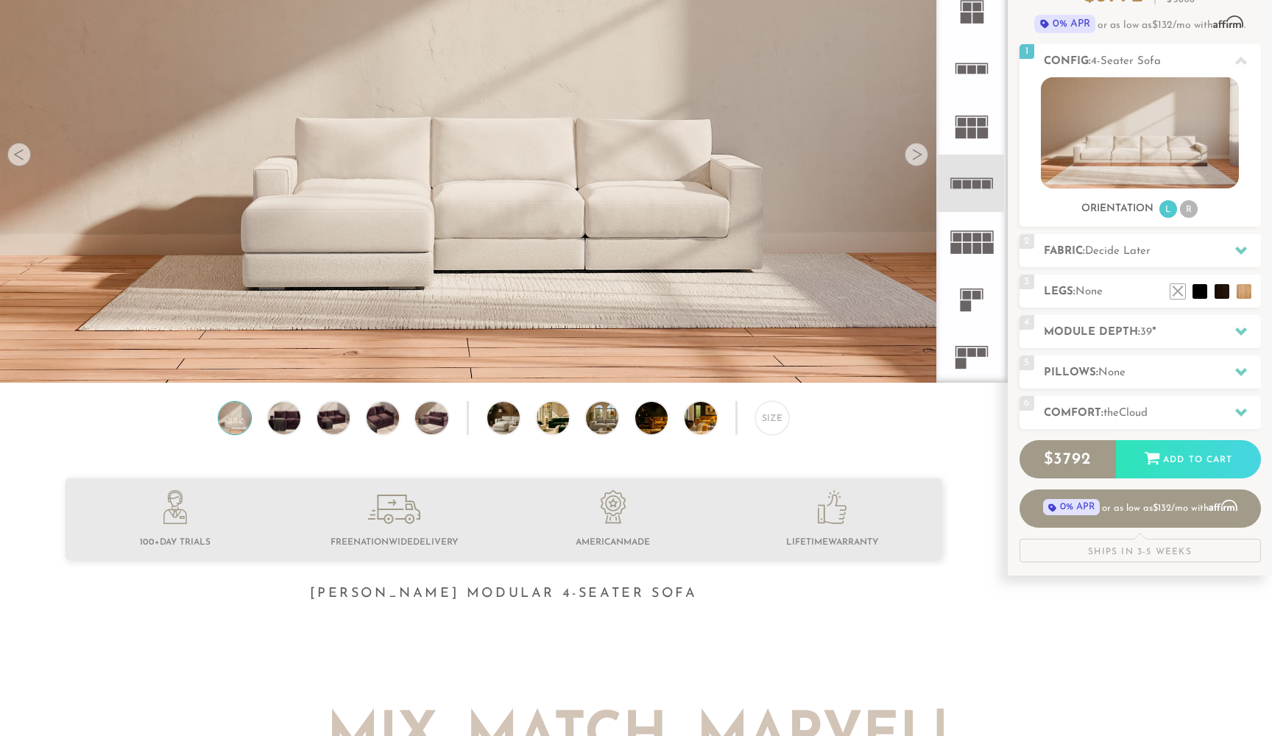
scroll to position [177, 0]
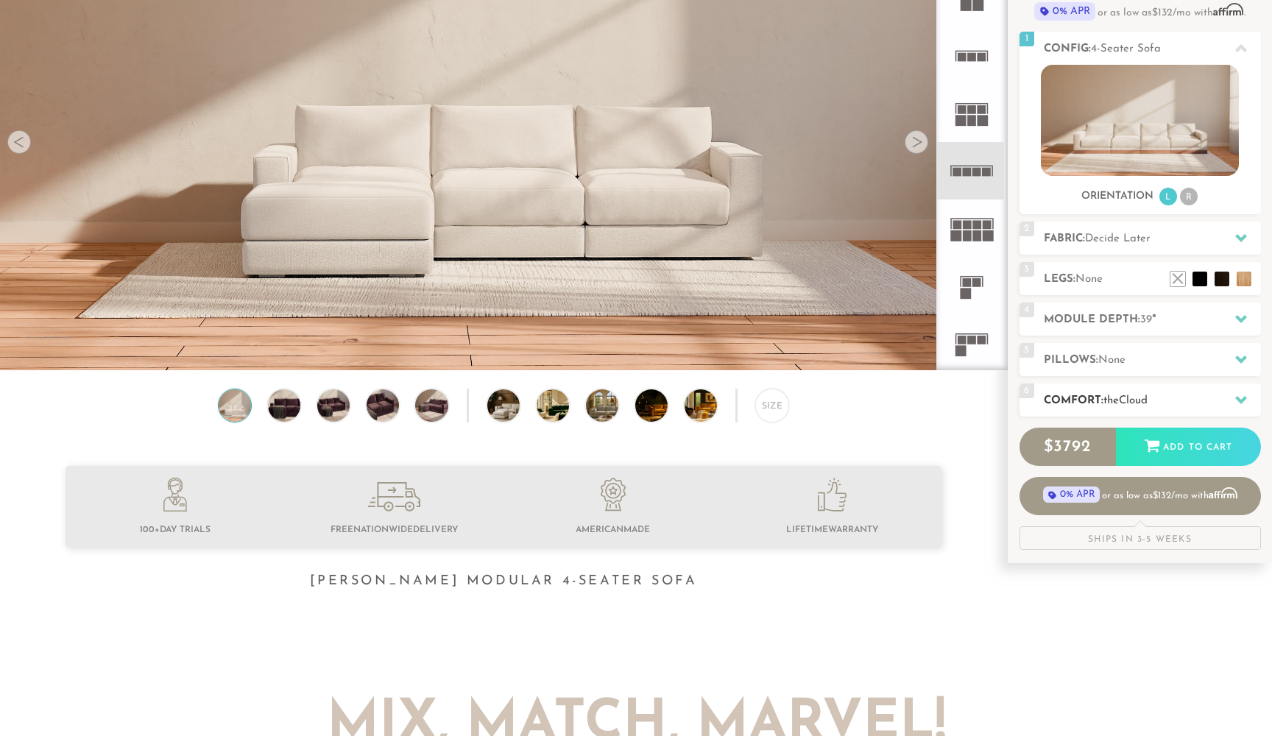
click at [1240, 397] on icon at bounding box center [1241, 400] width 12 height 12
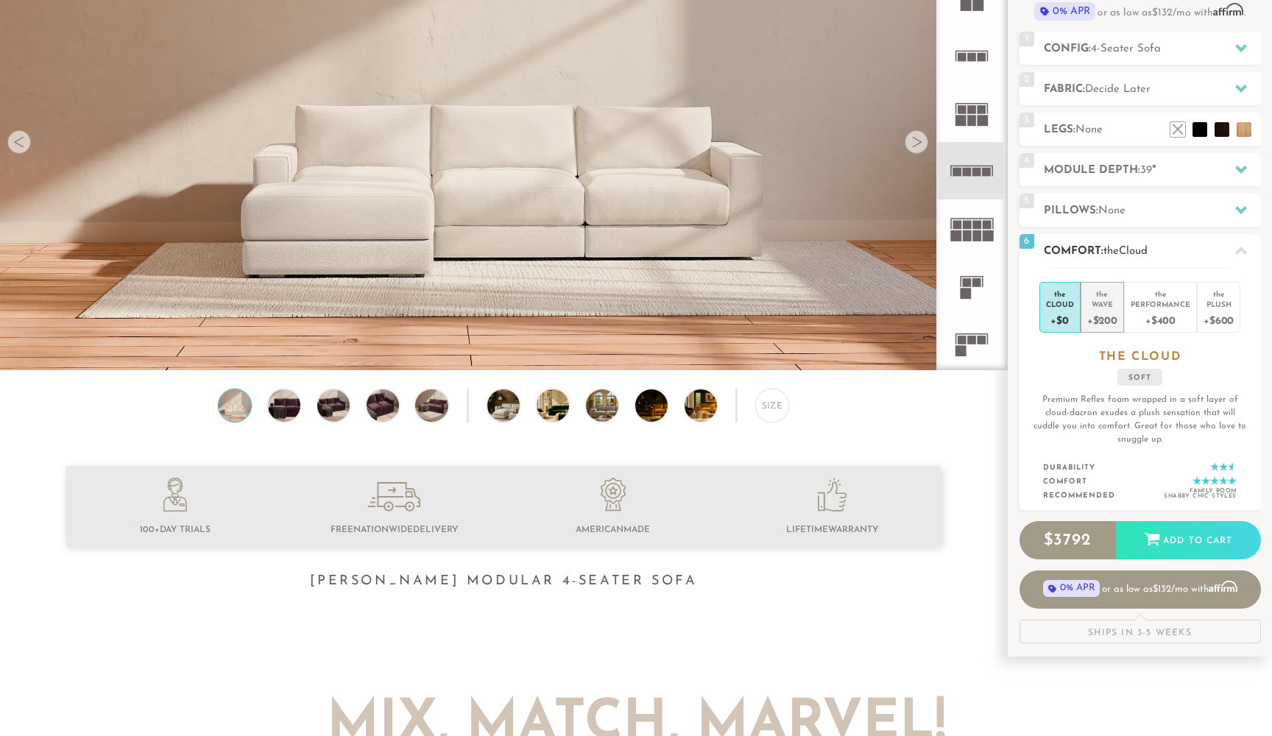
click at [1094, 315] on div "+$200" at bounding box center [1102, 319] width 30 height 21
click at [1156, 315] on div "+$400" at bounding box center [1160, 319] width 60 height 21
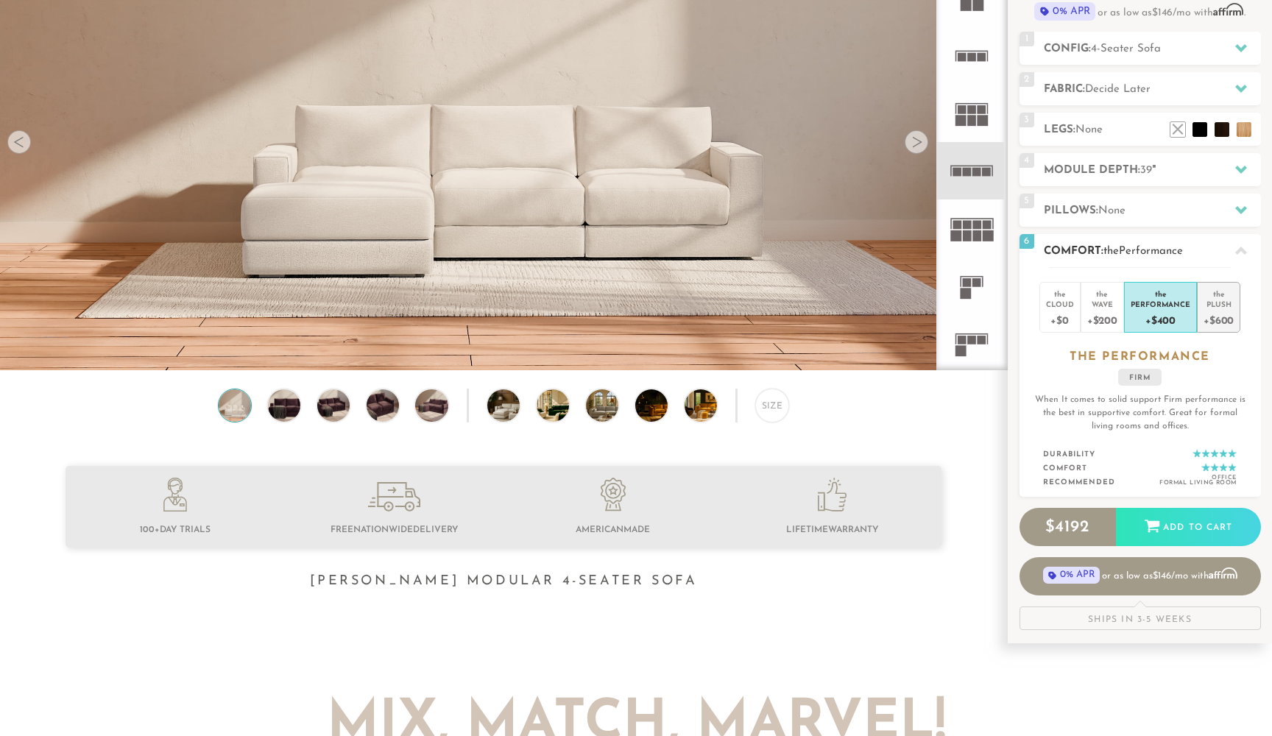
click at [1219, 322] on div "+$600" at bounding box center [1218, 319] width 30 height 21
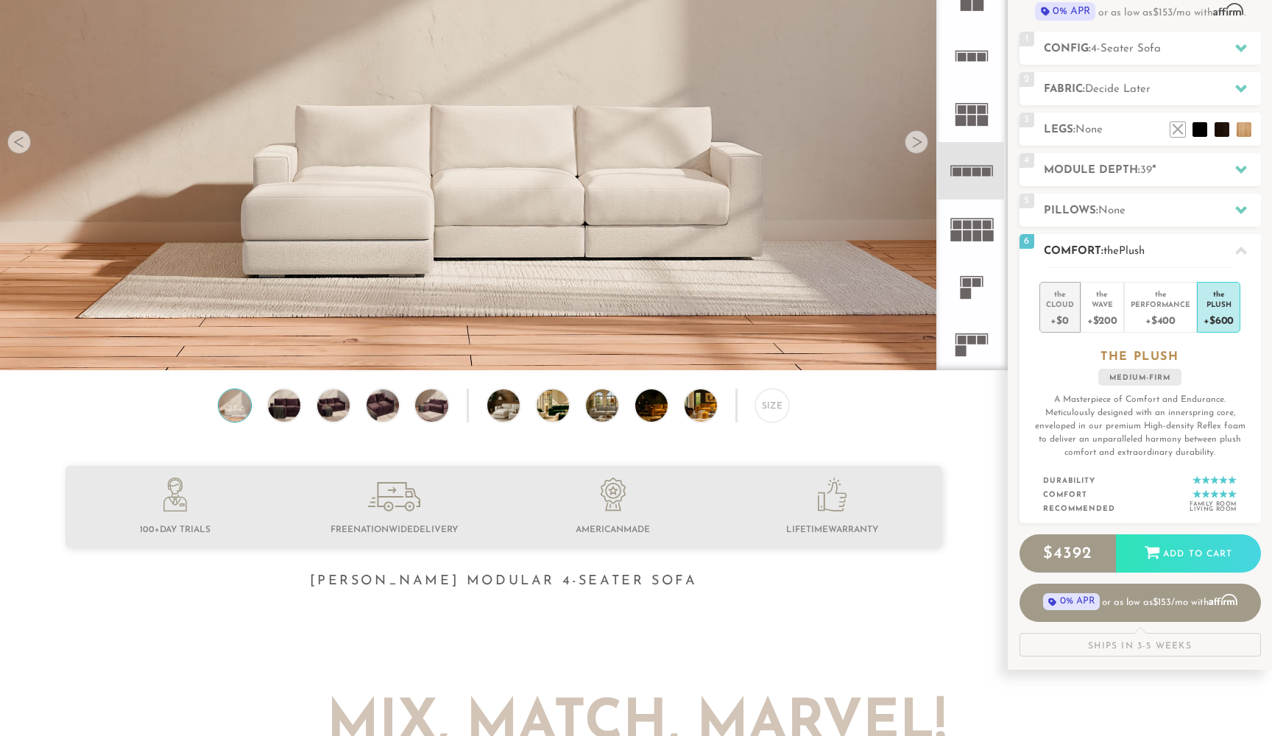
click at [1073, 302] on div "Cloud" at bounding box center [1060, 304] width 28 height 10
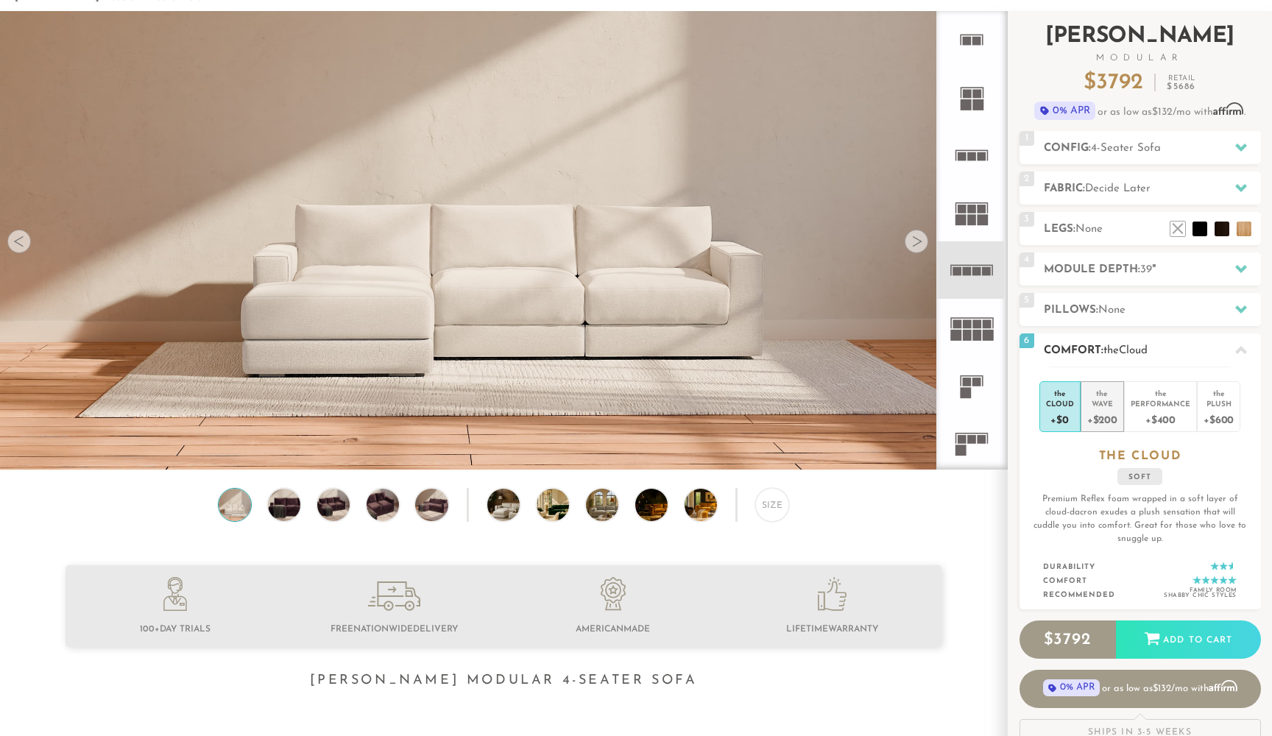
scroll to position [74, 0]
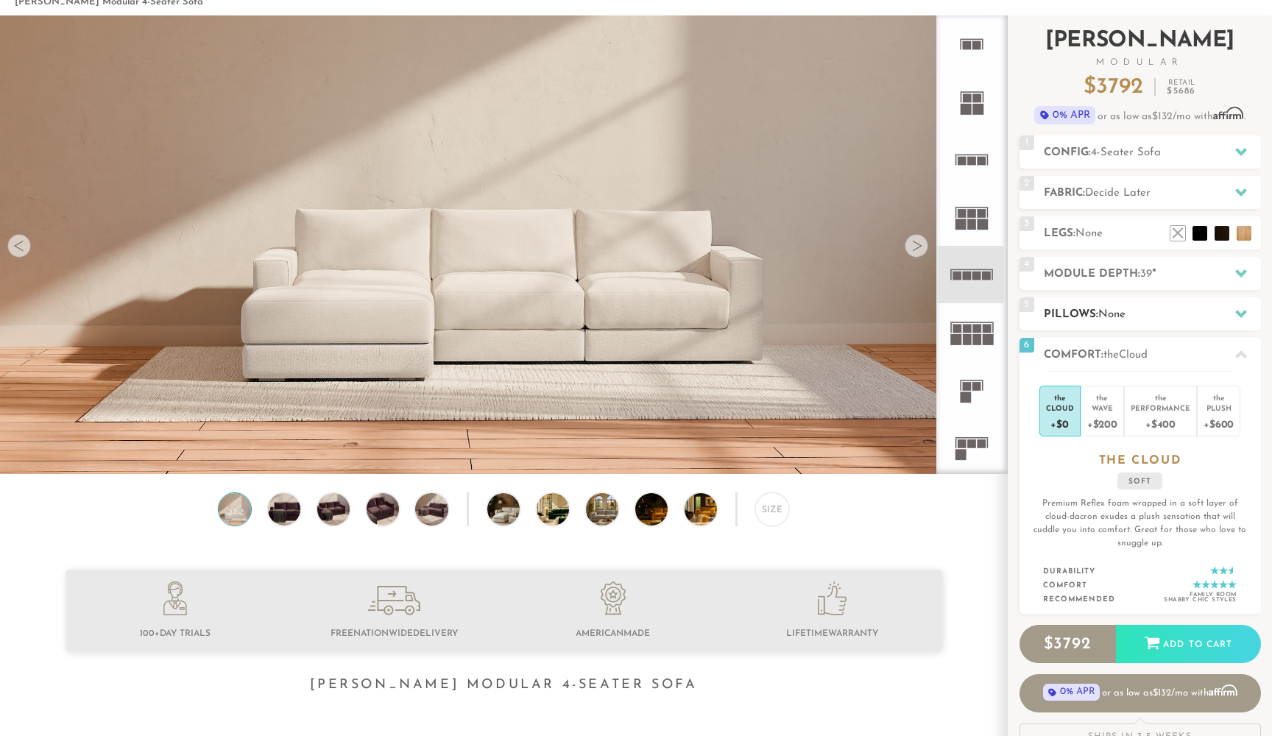
click at [1125, 313] on span "None" at bounding box center [1111, 314] width 27 height 11
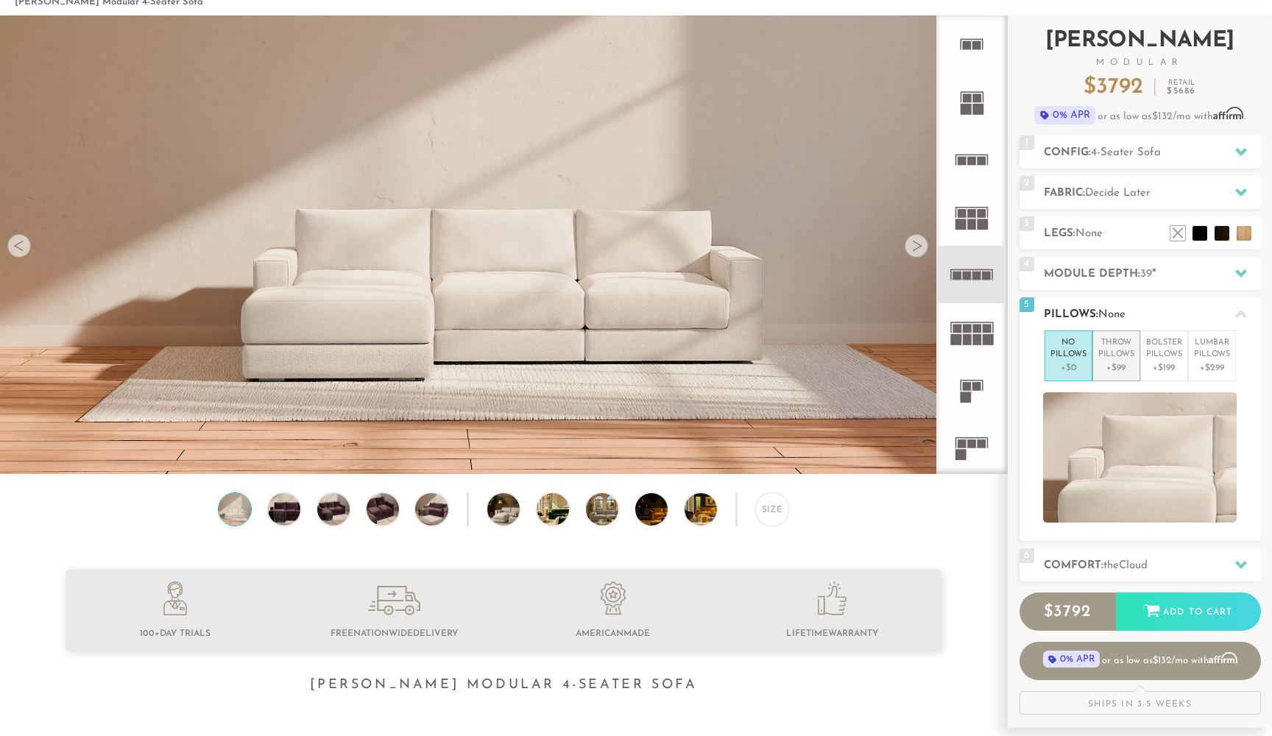
click at [1124, 350] on p "Throw Pillows" at bounding box center [1116, 349] width 36 height 24
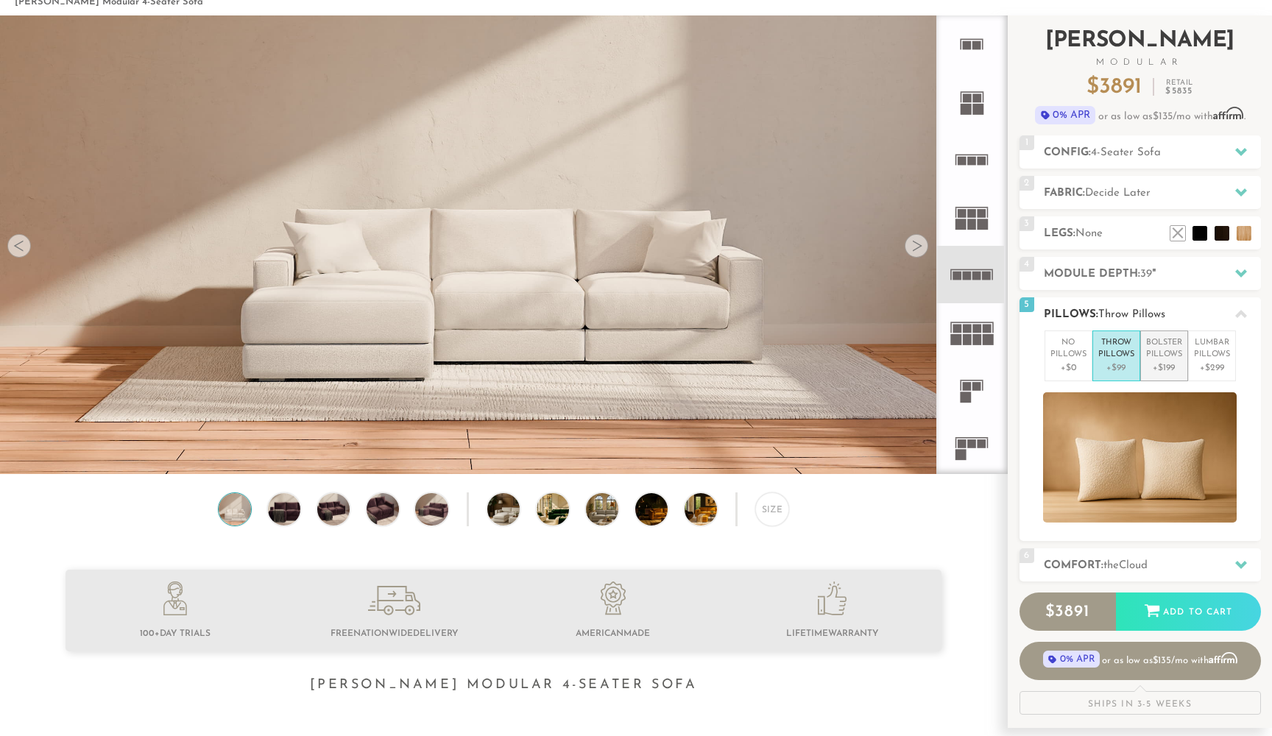
click at [1153, 350] on p "Bolster Pillows" at bounding box center [1164, 349] width 36 height 24
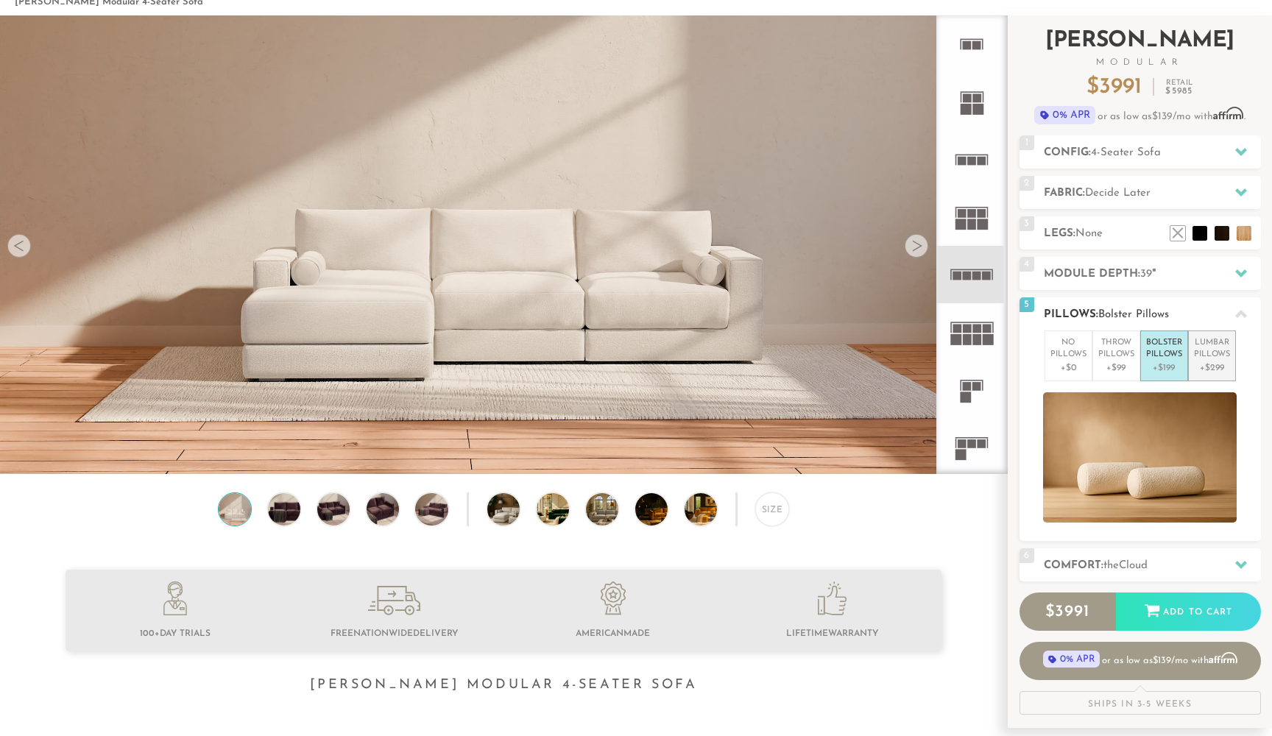
click at [1206, 355] on p "Lumbar Pillows" at bounding box center [1212, 349] width 36 height 24
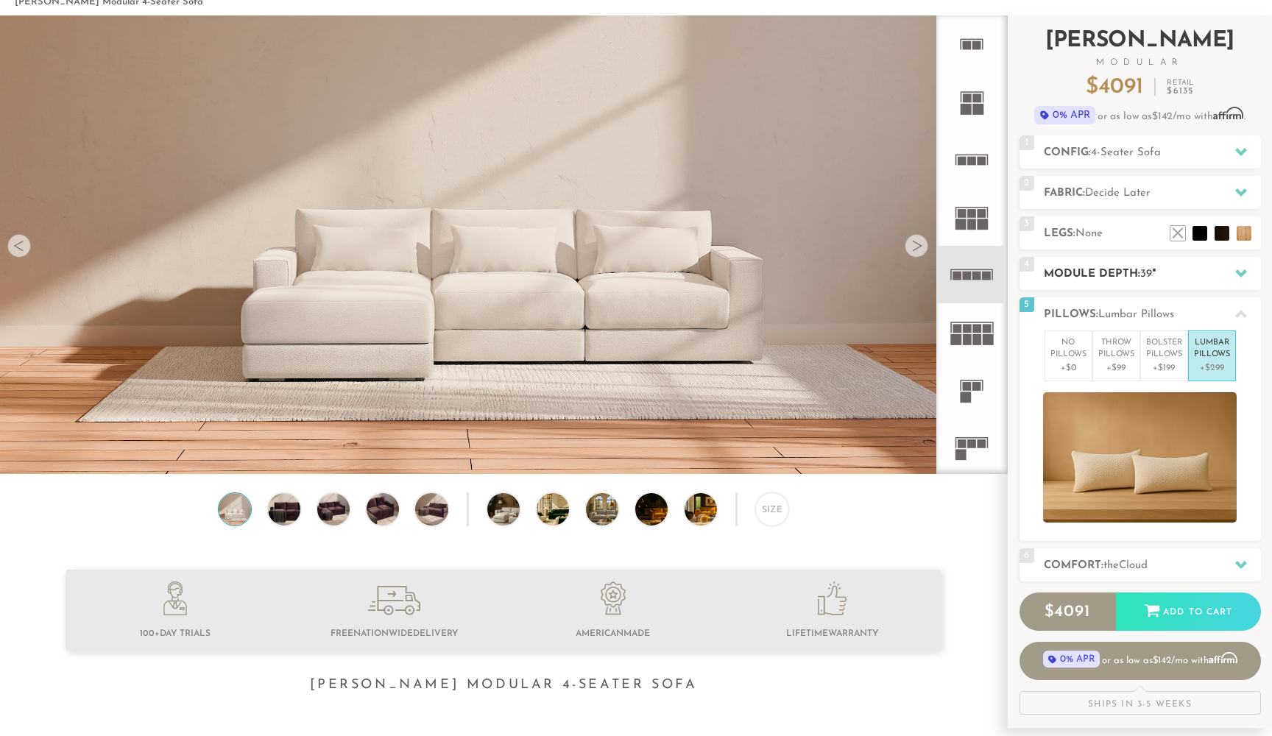
click at [1132, 277] on h2 "Module Depth: 39 "" at bounding box center [1152, 274] width 217 height 17
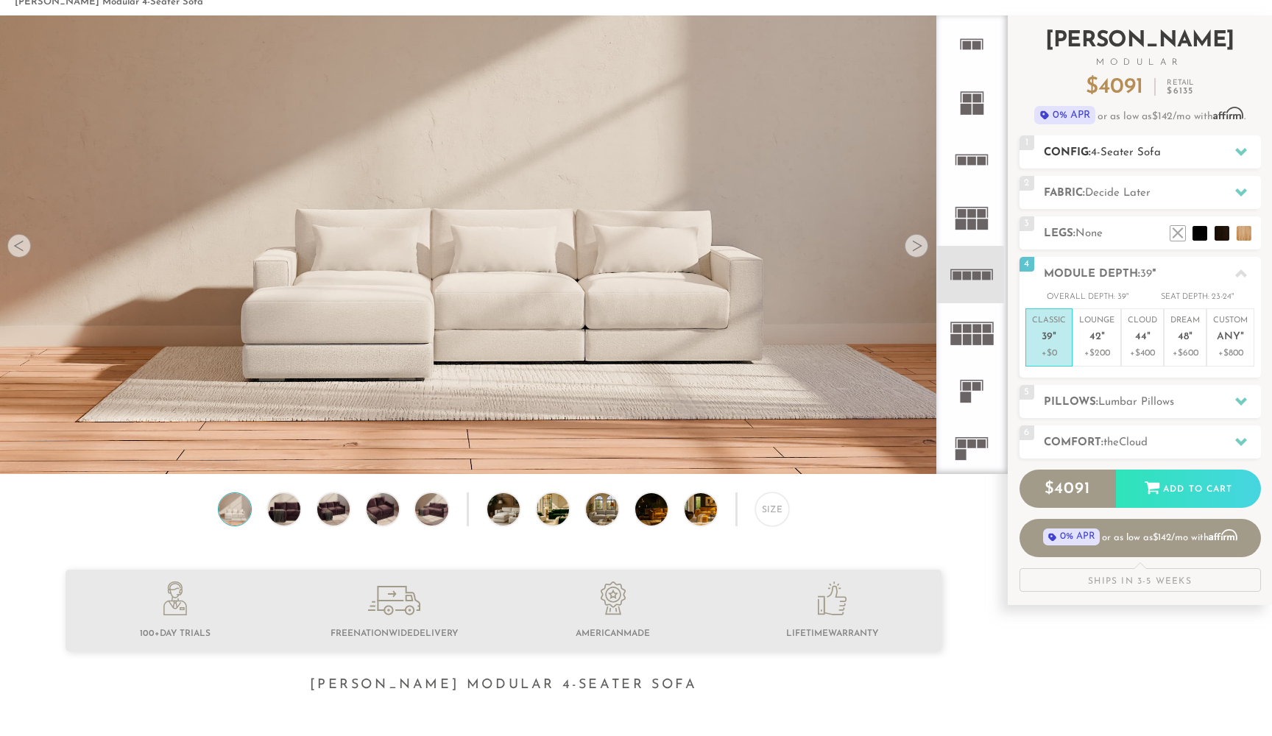
click at [1154, 147] on span "4-Seater Sofa" at bounding box center [1126, 152] width 70 height 11
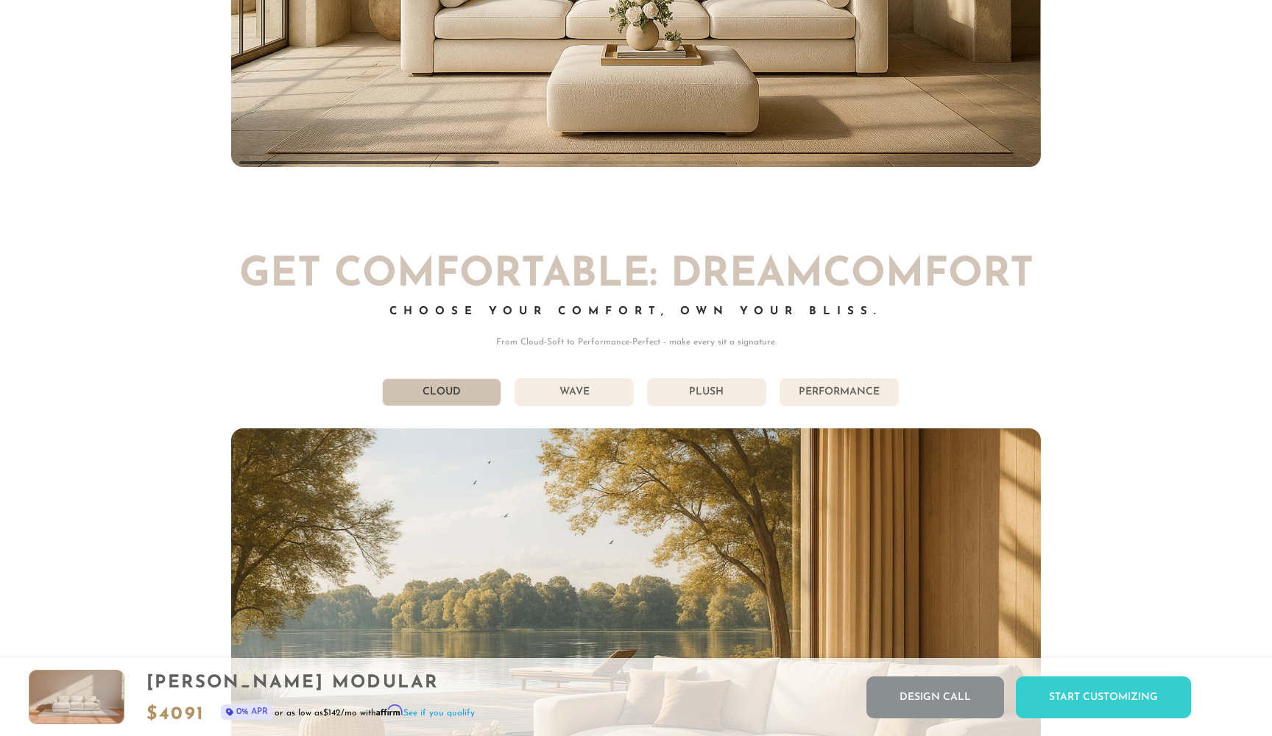
scroll to position [8260, 0]
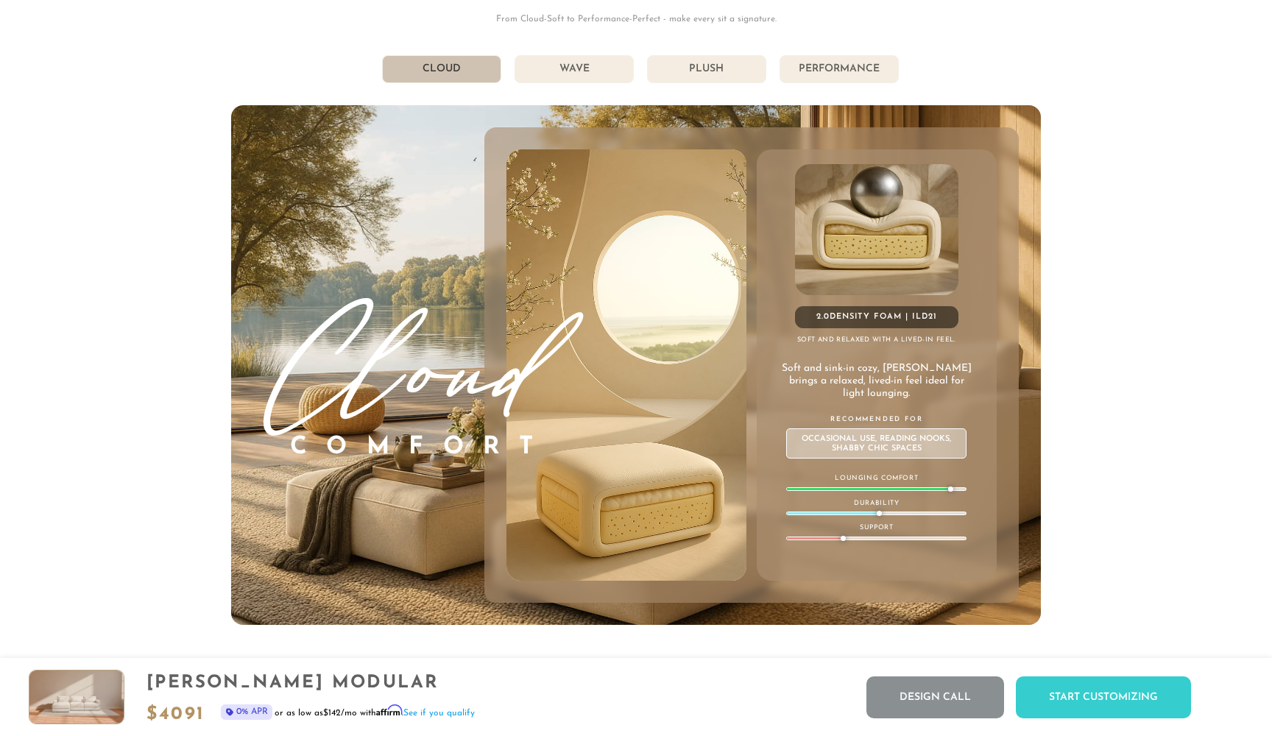
click at [570, 74] on li "Wave" at bounding box center [573, 69] width 119 height 28
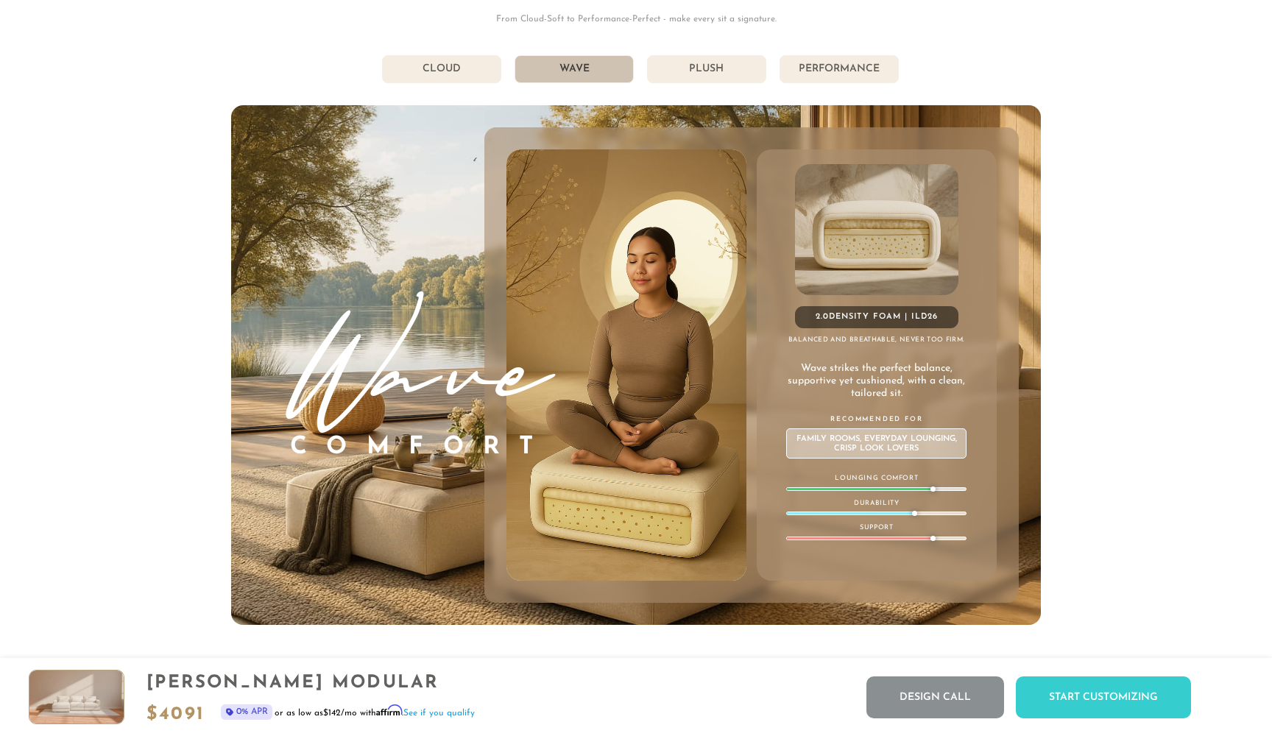
click at [467, 71] on li "Cloud" at bounding box center [441, 69] width 119 height 28
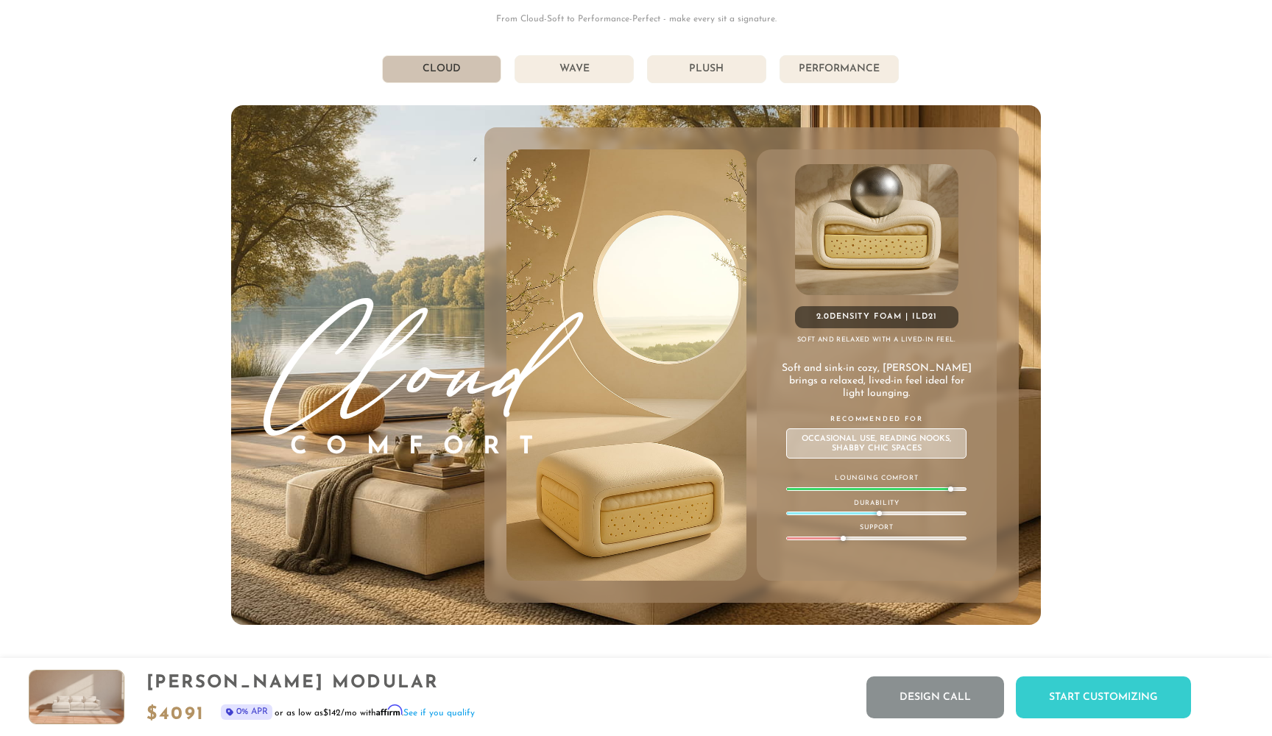
click at [693, 67] on li "Plush" at bounding box center [706, 69] width 119 height 28
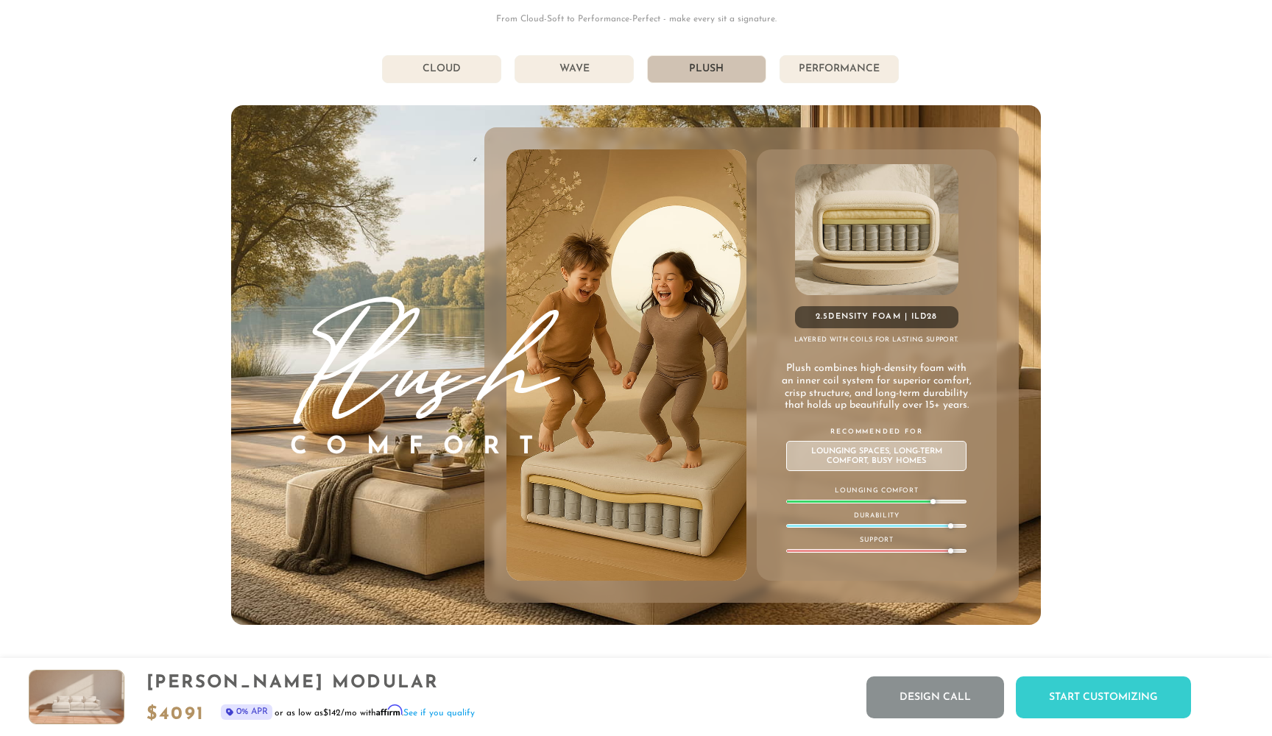
click at [816, 72] on li "Performance" at bounding box center [838, 69] width 119 height 28
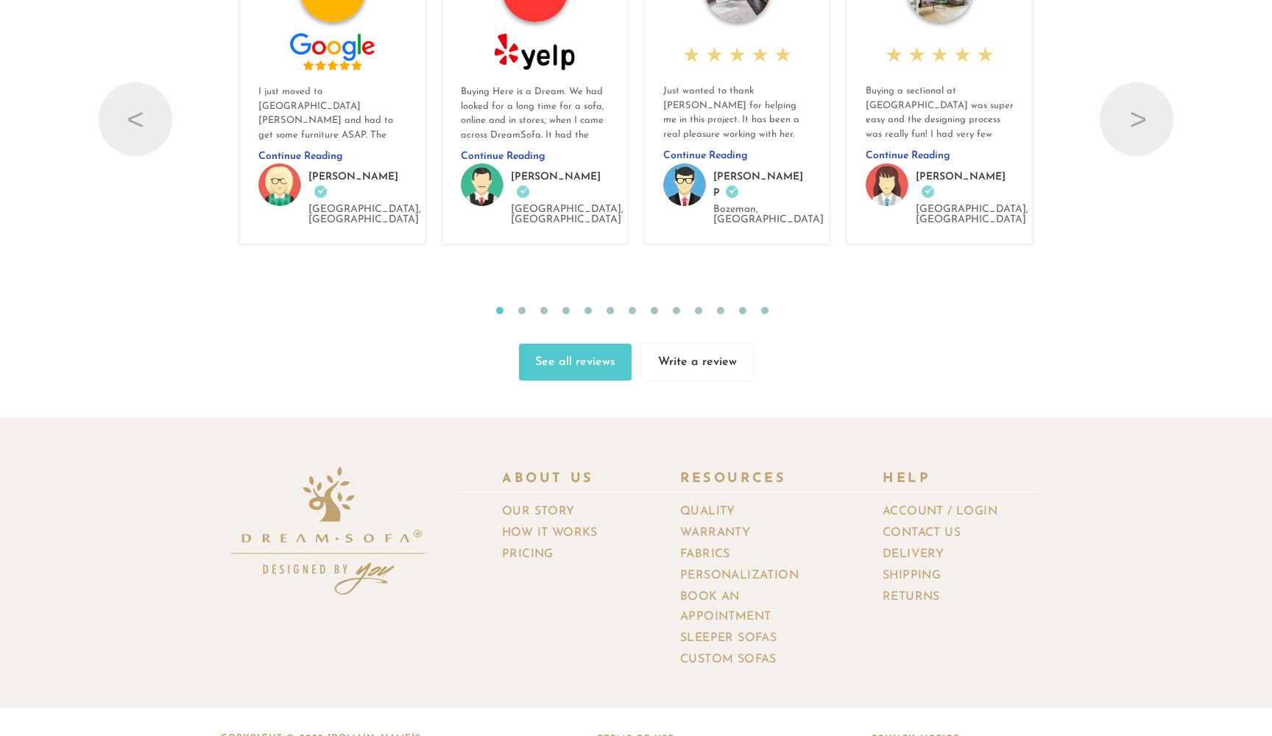
scroll to position [16202, 0]
click at [921, 523] on link "Contact Us" at bounding box center [926, 533] width 89 height 21
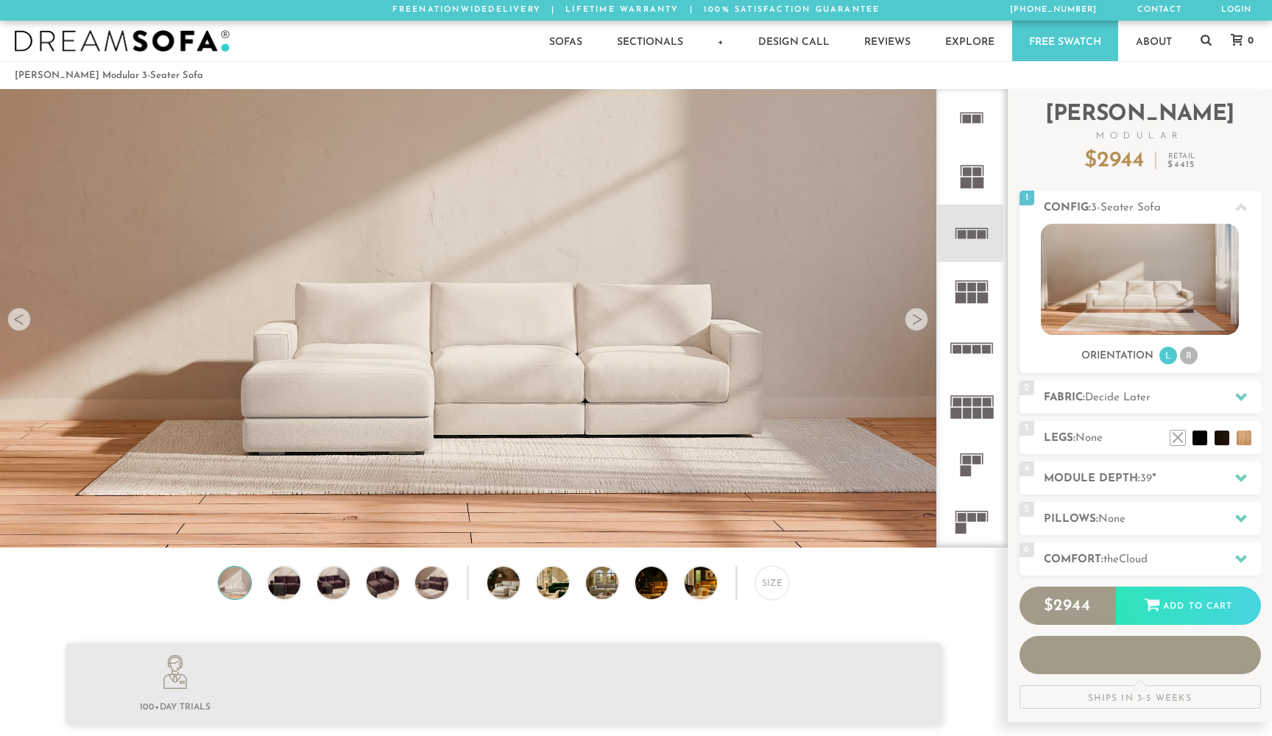
scroll to position [16803, 1272]
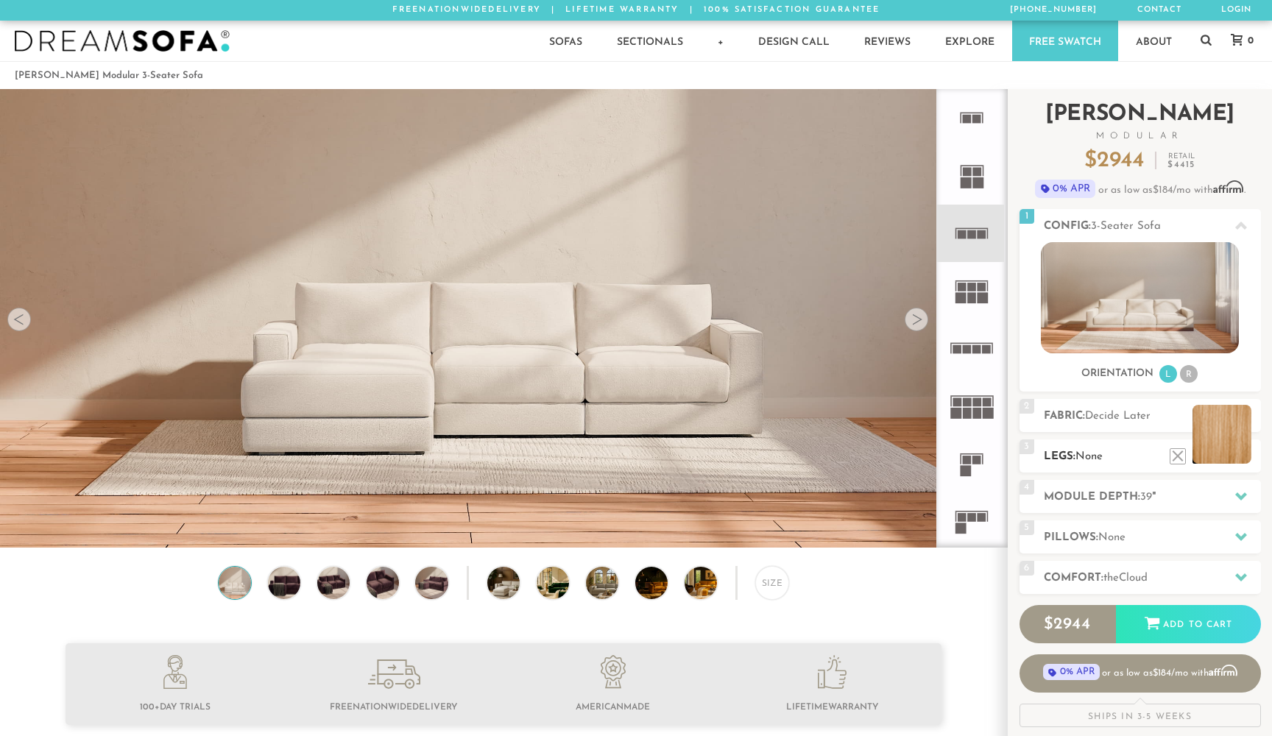
click at [1242, 453] on li at bounding box center [1221, 434] width 59 height 59
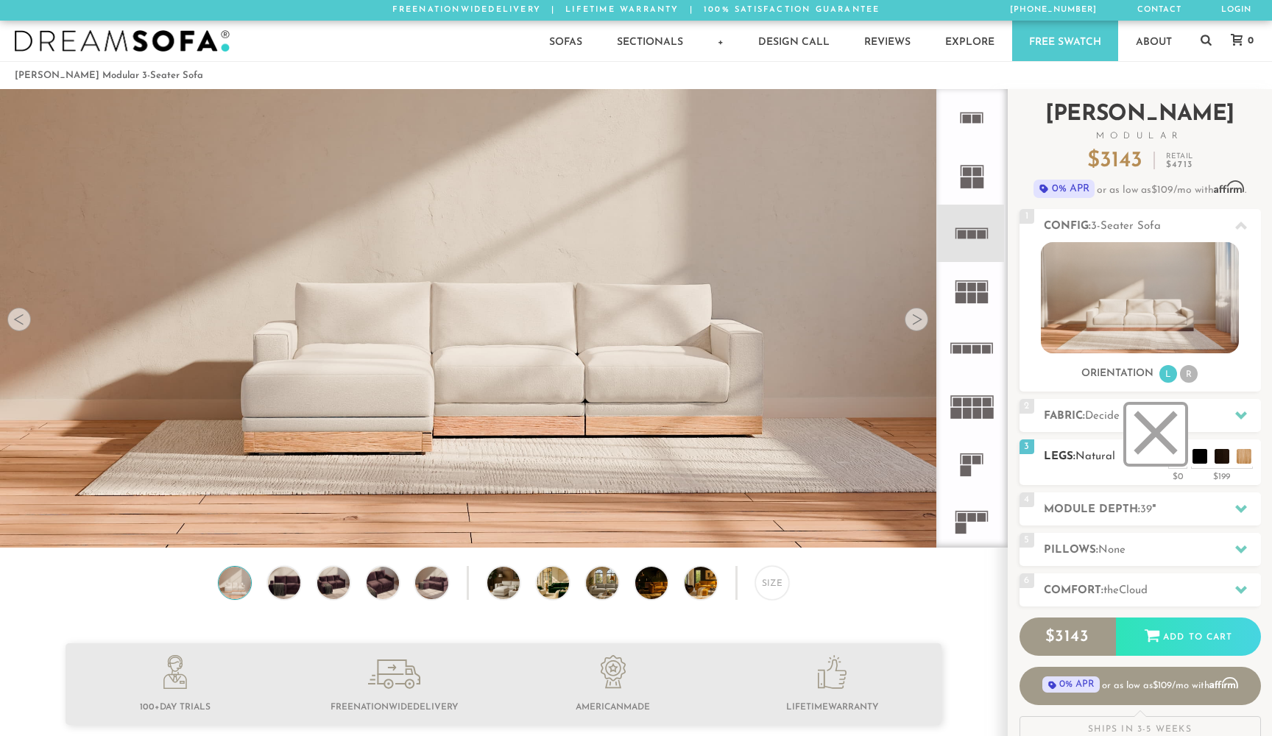
click at [1152, 449] on li at bounding box center [1155, 434] width 59 height 59
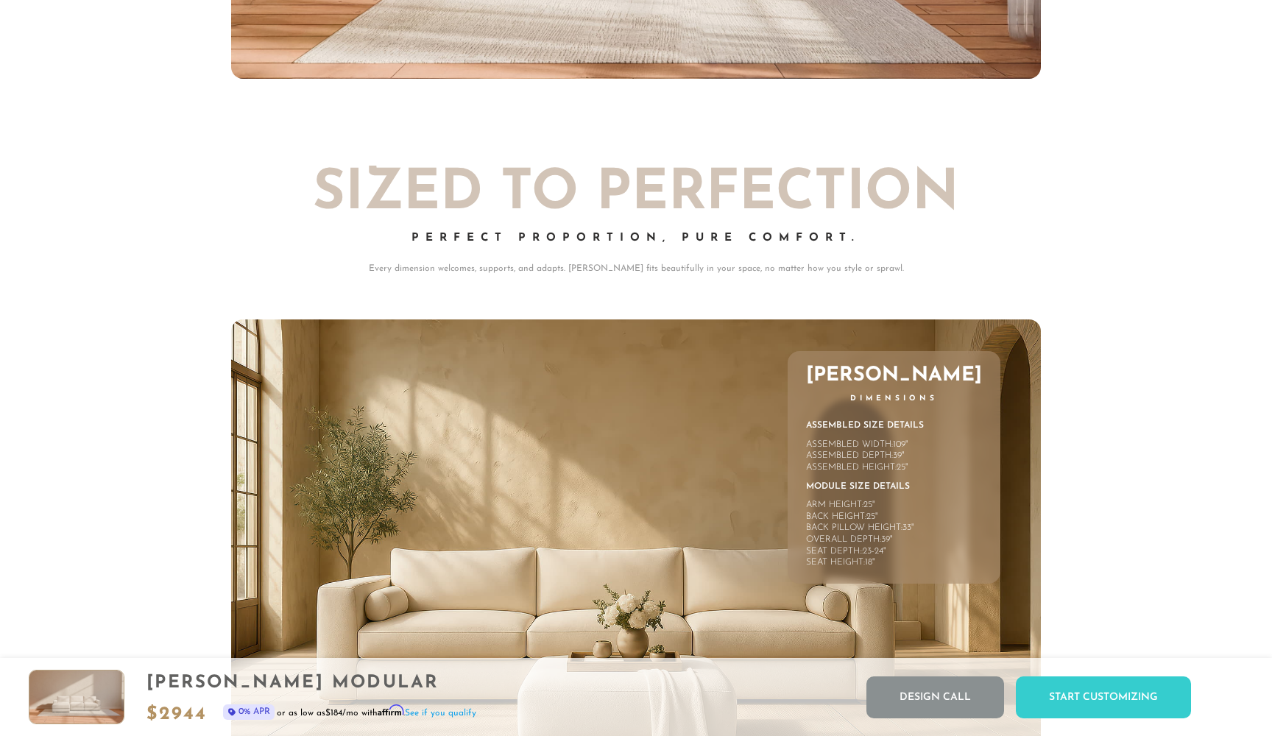
scroll to position [6552, 1]
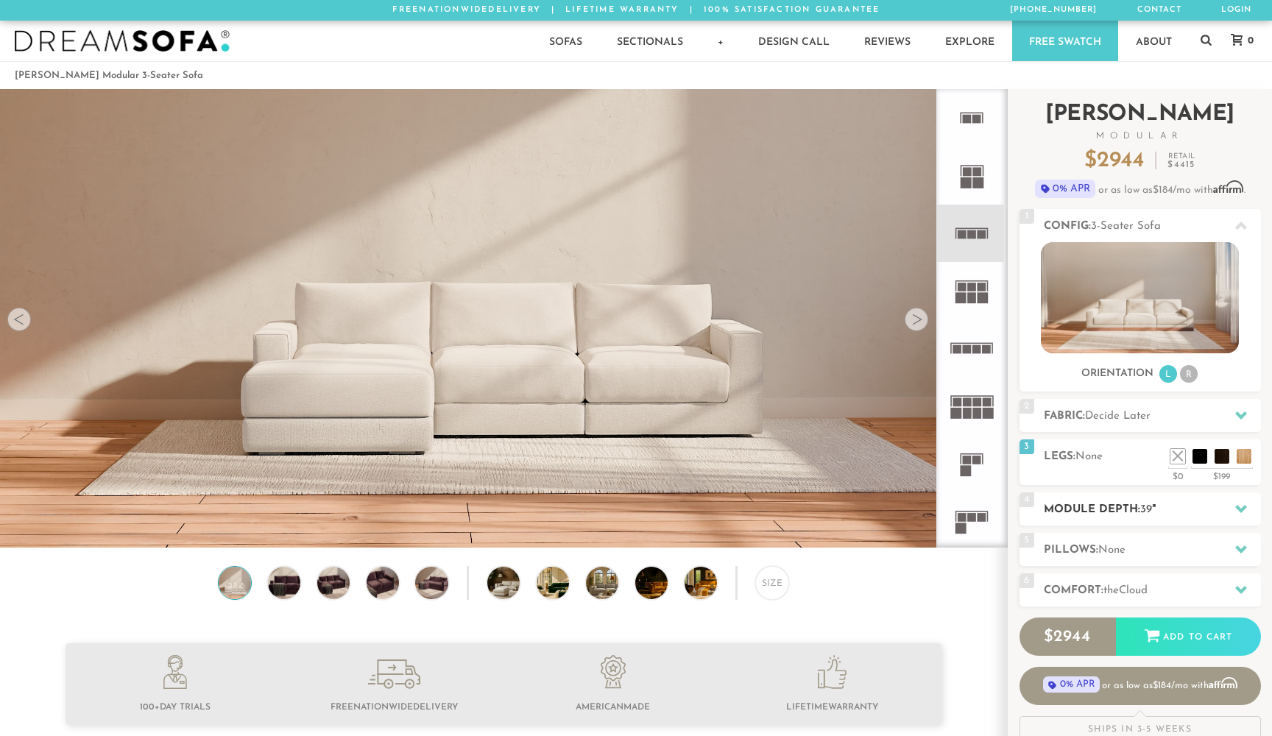
click at [1169, 502] on h2 "Module Depth: 39 "" at bounding box center [1152, 509] width 217 height 17
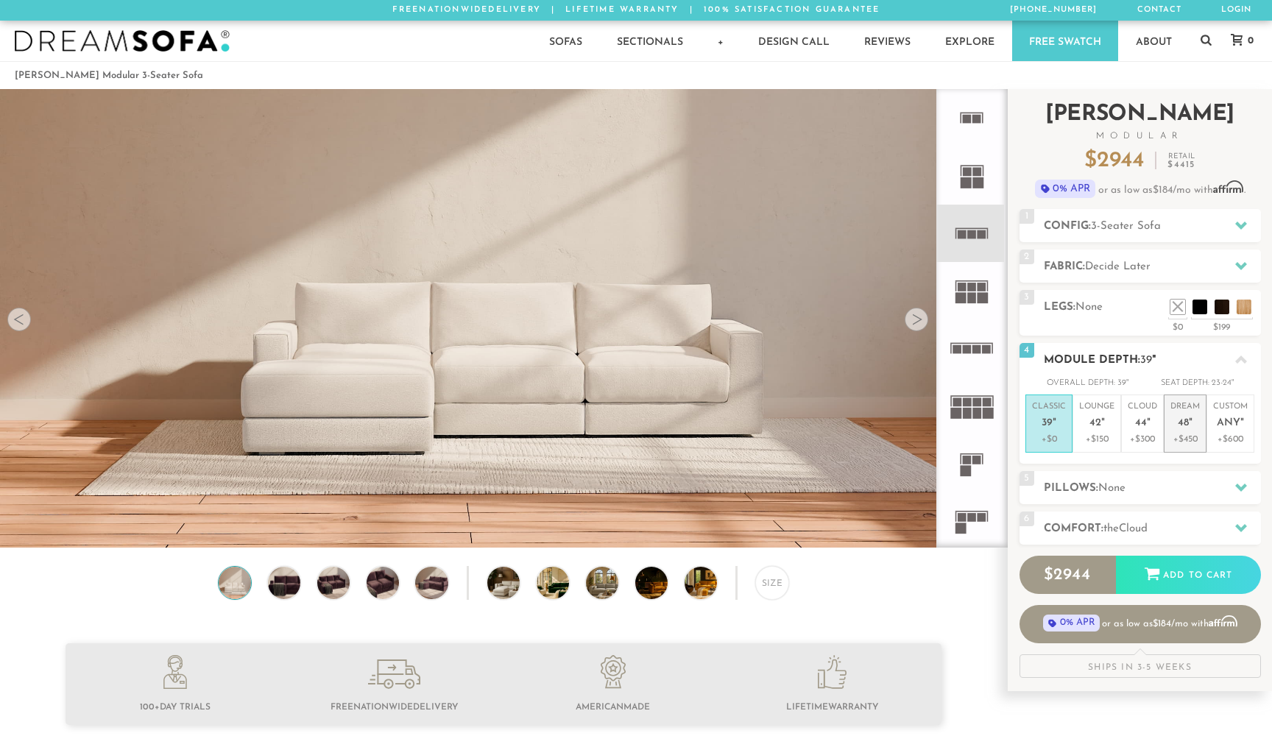
click at [1189, 424] on em """ at bounding box center [1191, 423] width 4 height 13
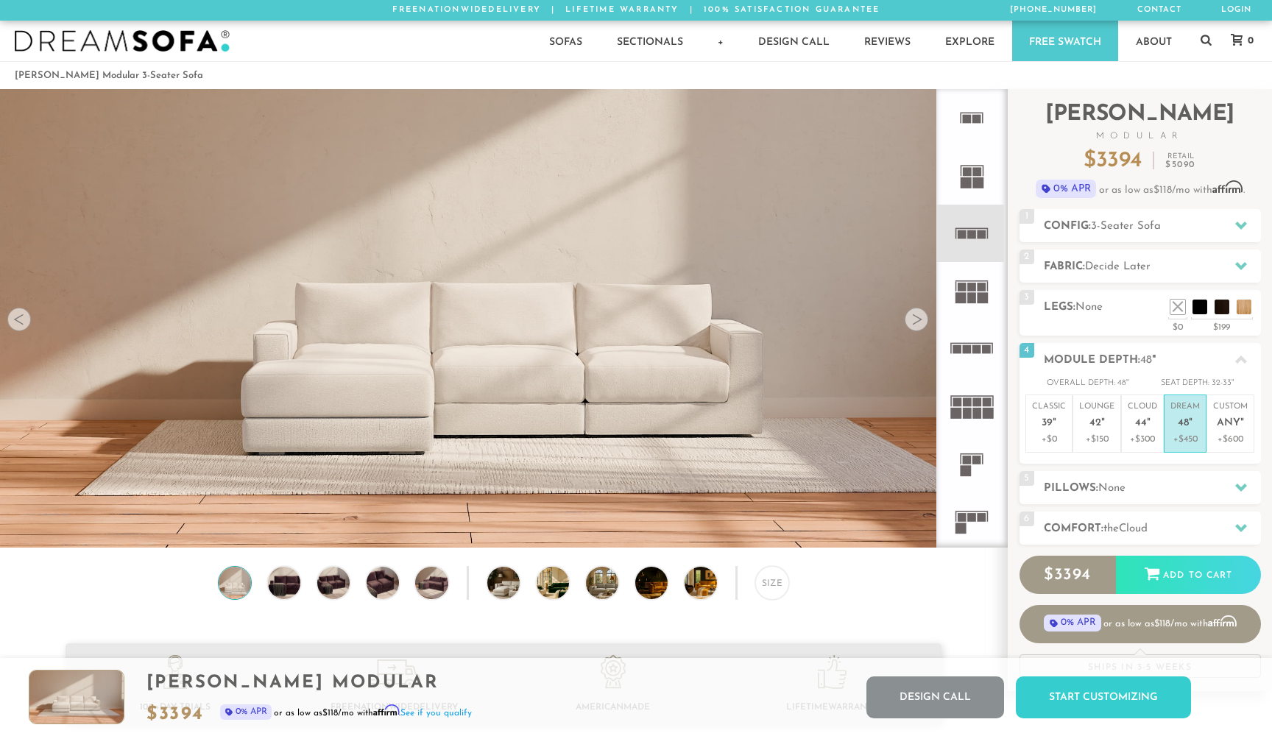
scroll to position [0, 0]
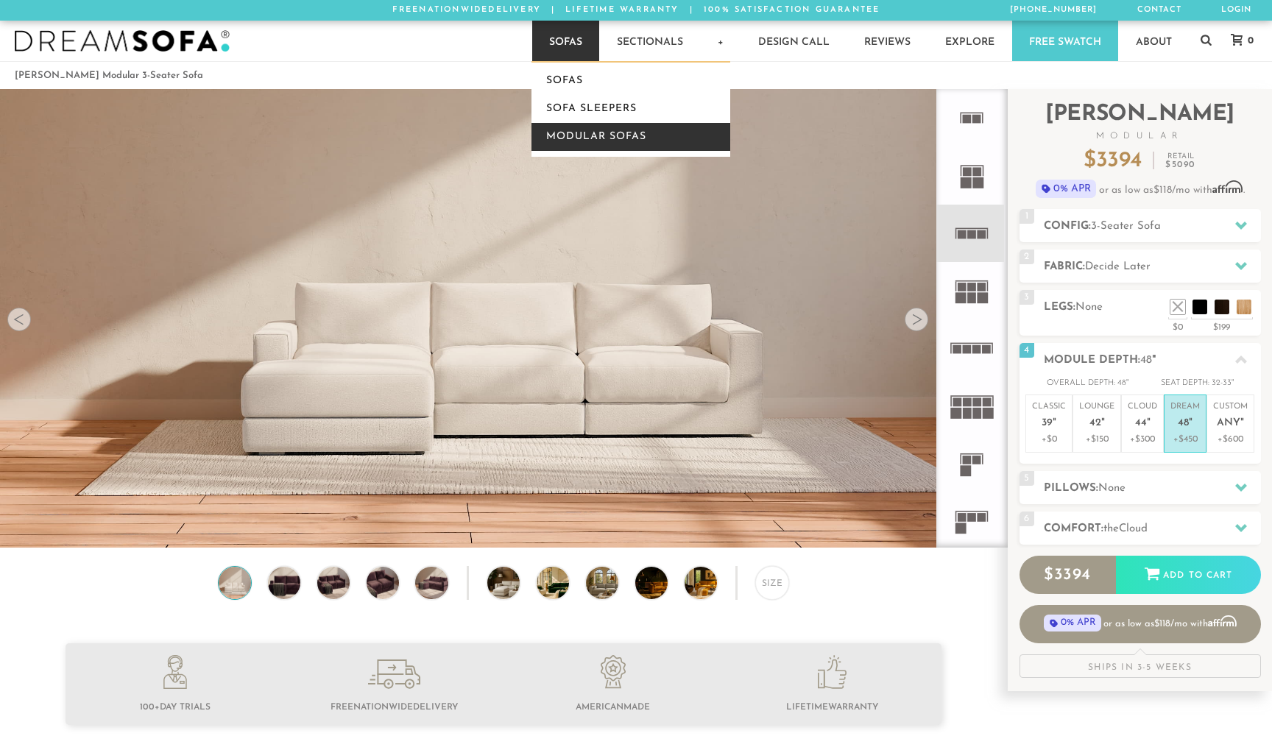
click at [574, 136] on link "Modular Sofas" at bounding box center [630, 137] width 199 height 28
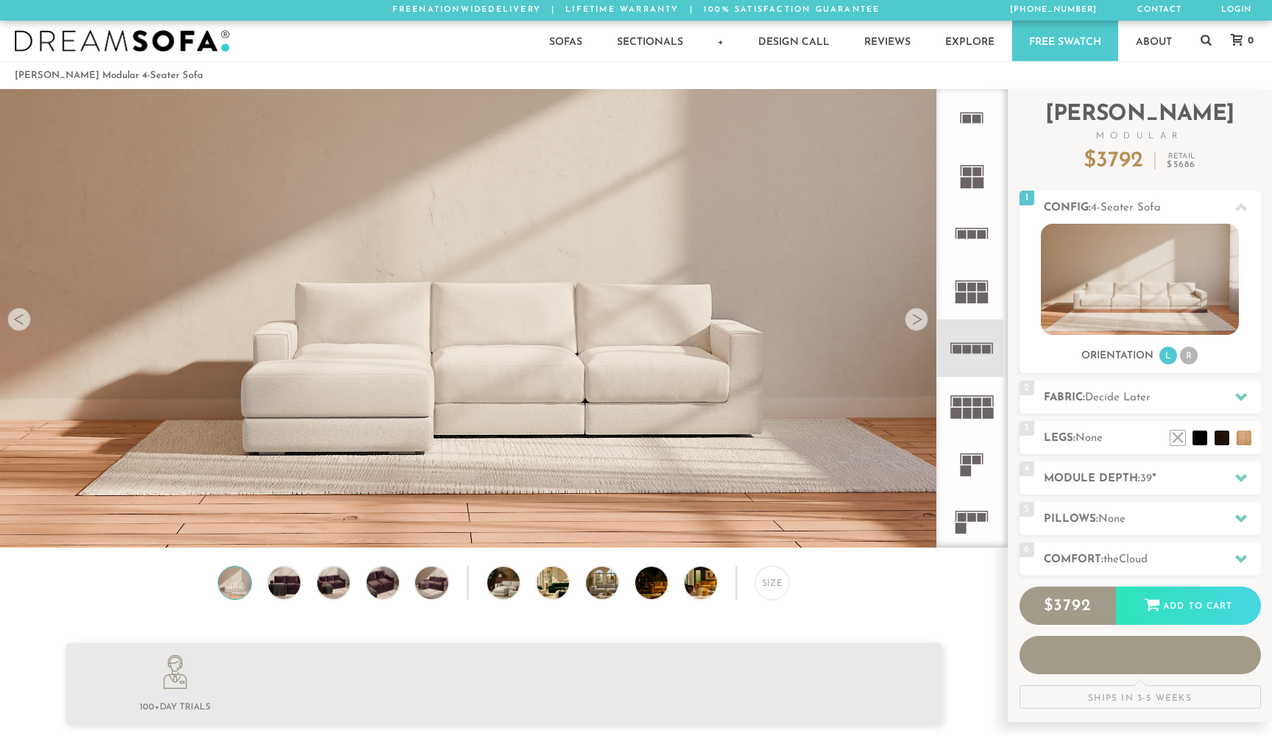
scroll to position [16803, 1272]
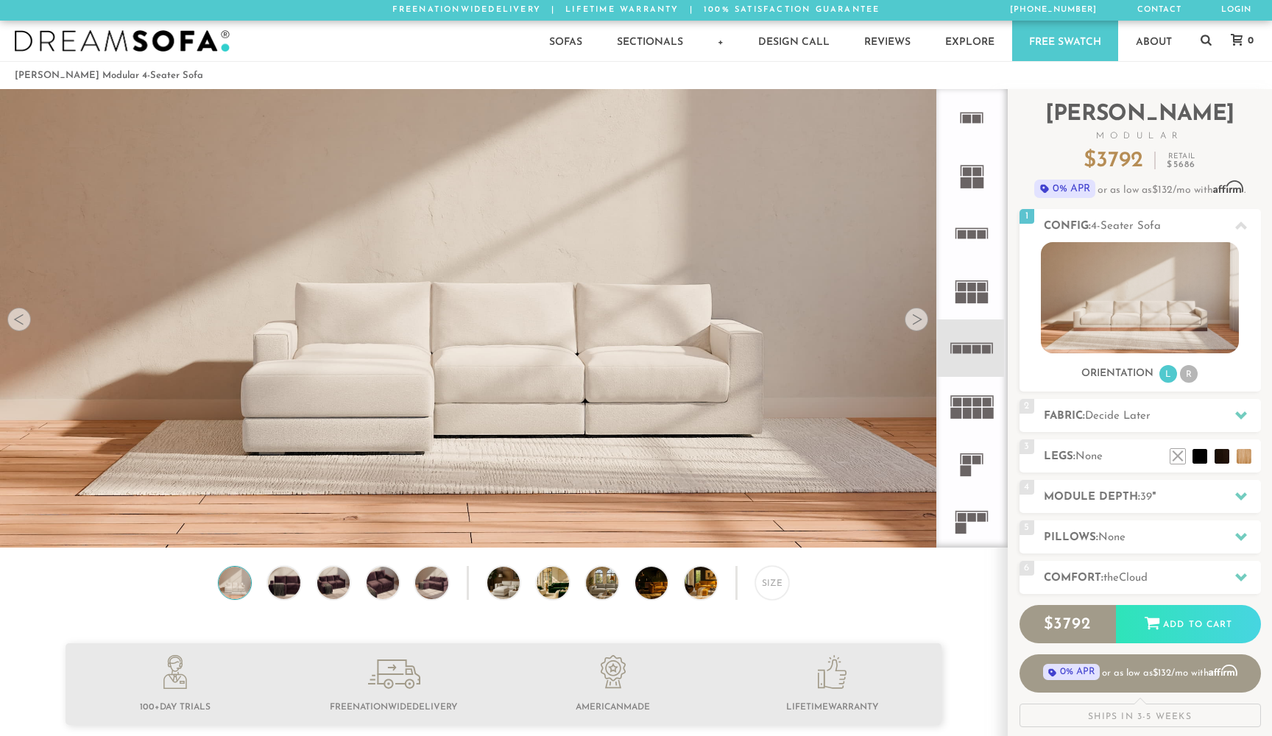
click at [917, 318] on div at bounding box center [917, 320] width 24 height 24
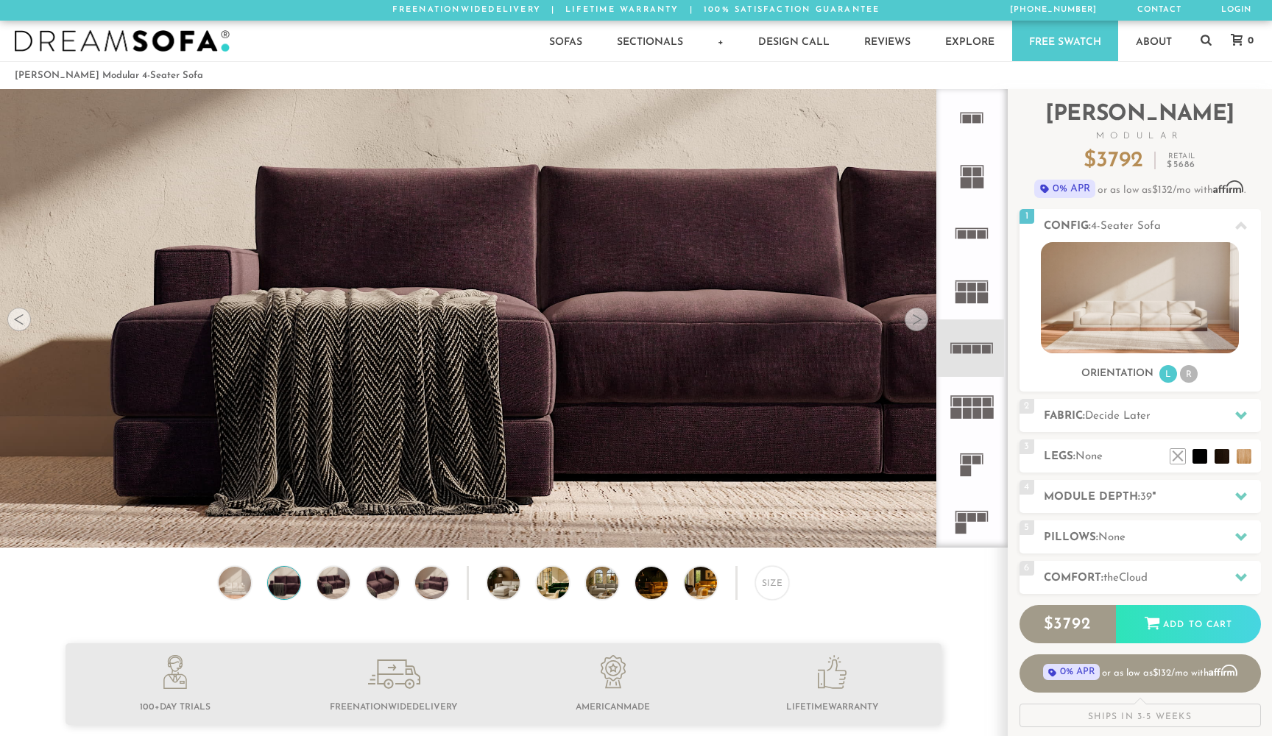
click at [917, 318] on div at bounding box center [917, 320] width 24 height 24
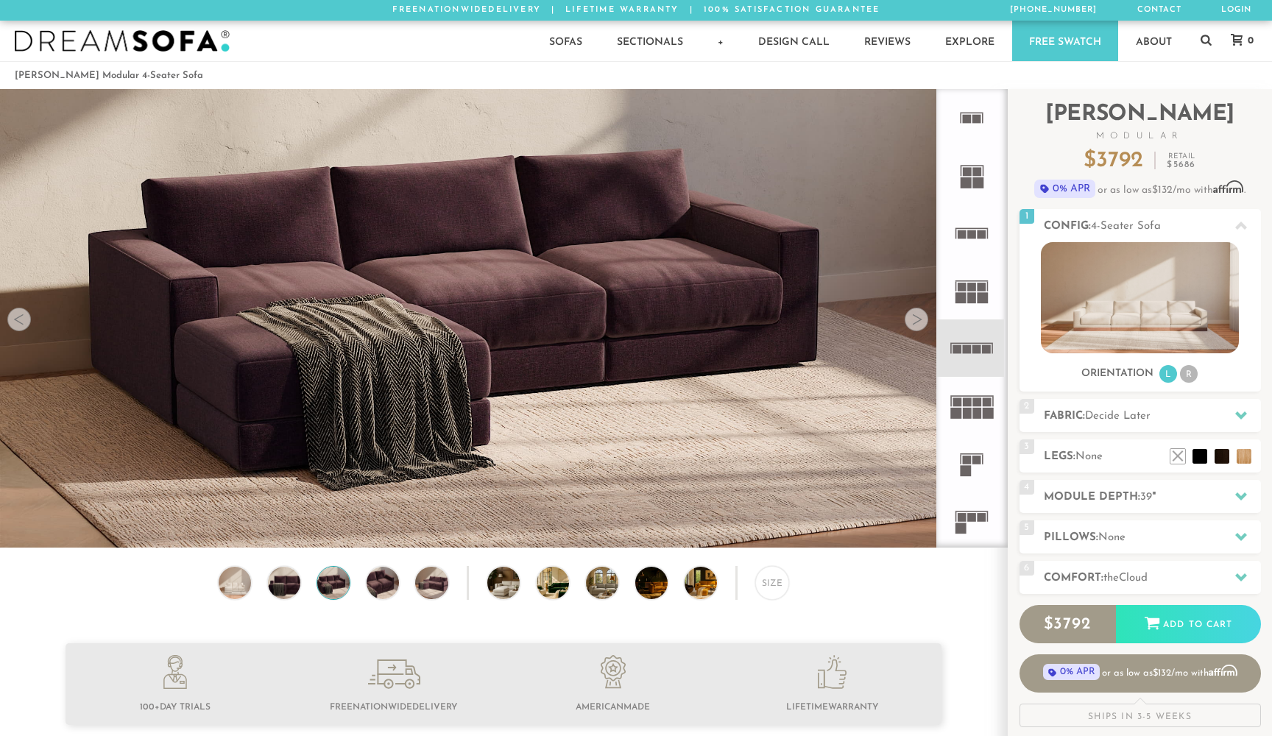
click at [917, 318] on div at bounding box center [917, 320] width 24 height 24
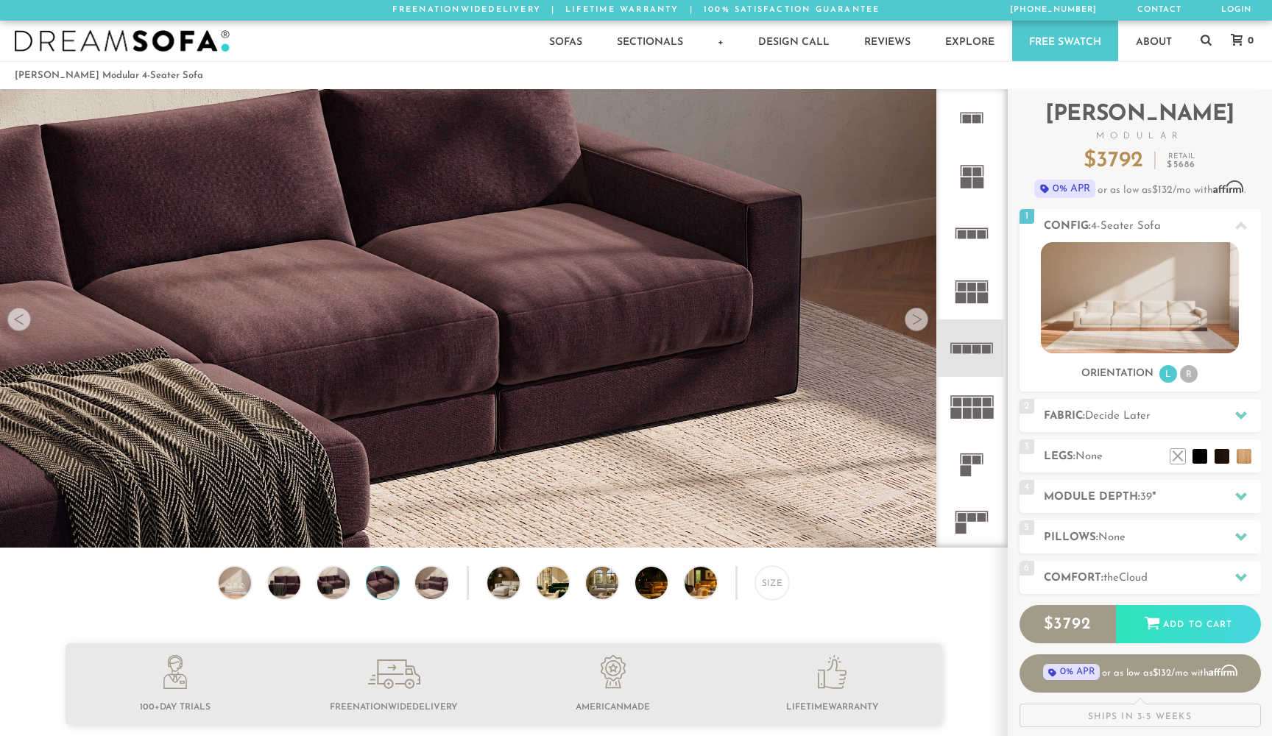
click at [917, 318] on div at bounding box center [917, 320] width 24 height 24
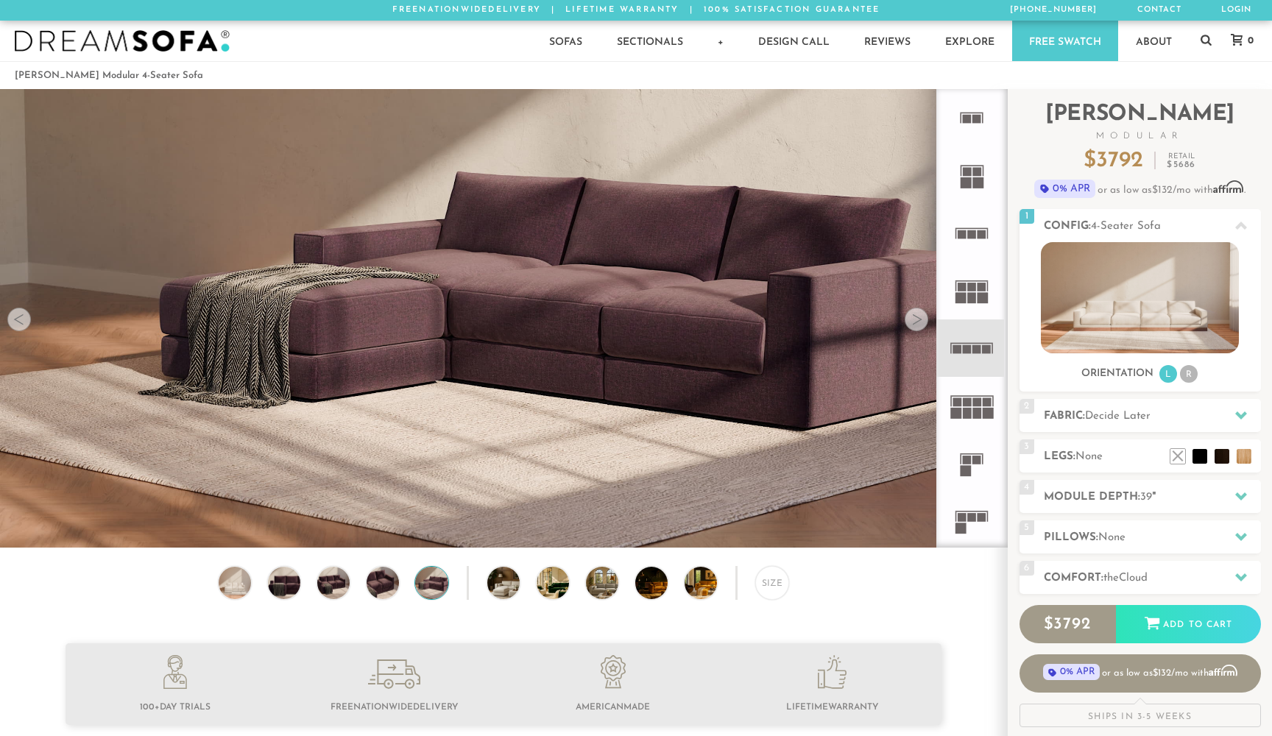
click at [917, 318] on div at bounding box center [917, 320] width 24 height 24
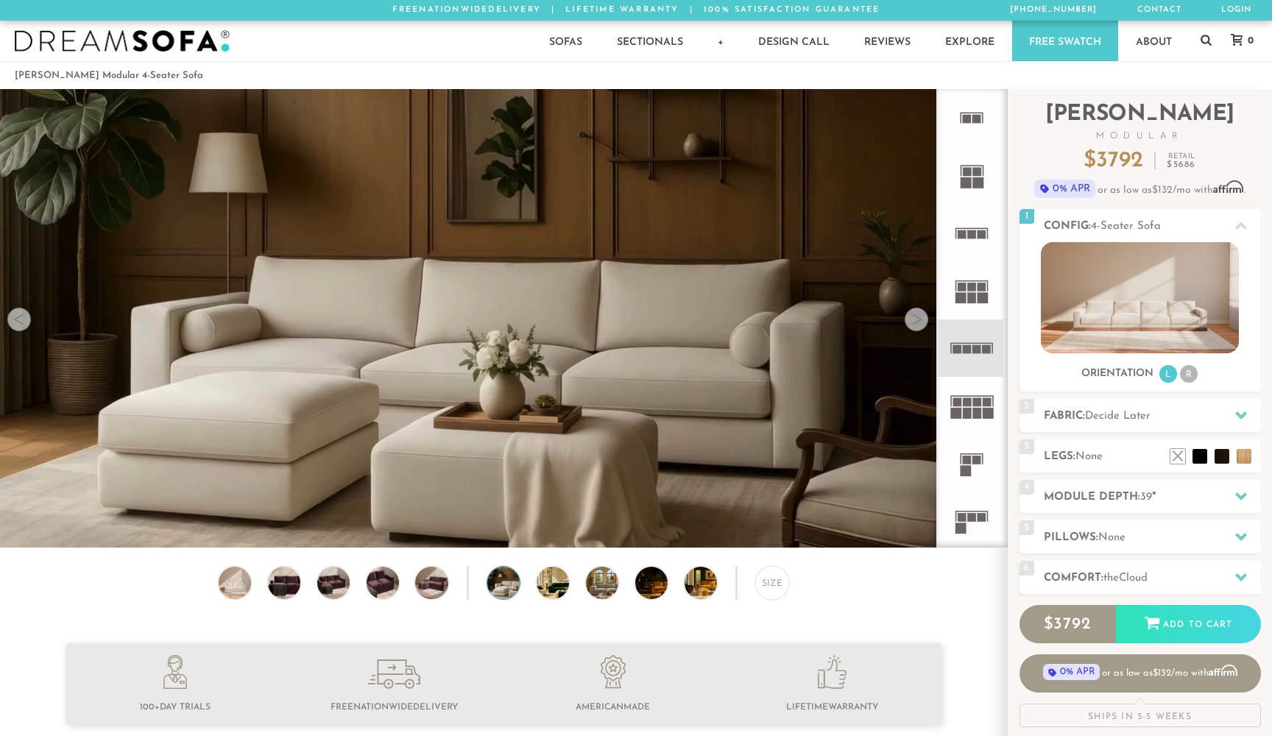
click at [917, 318] on div at bounding box center [917, 320] width 24 height 24
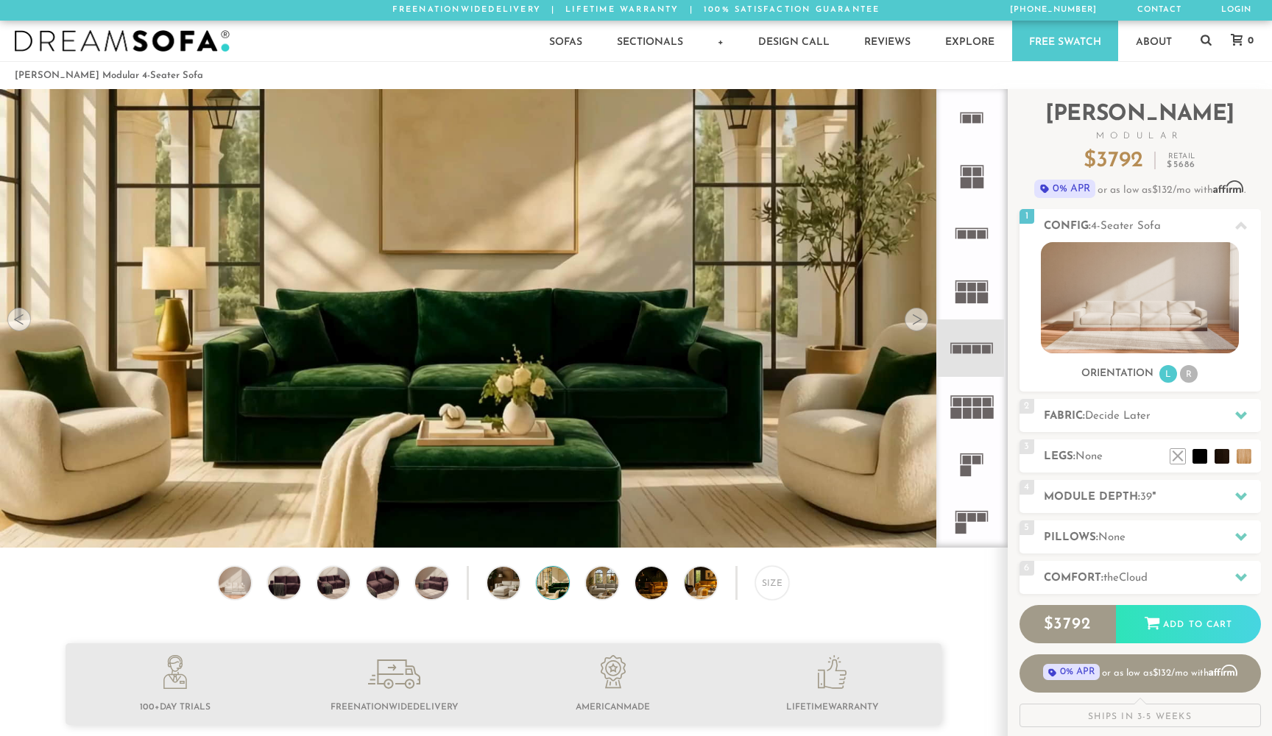
click at [917, 318] on div at bounding box center [917, 320] width 24 height 24
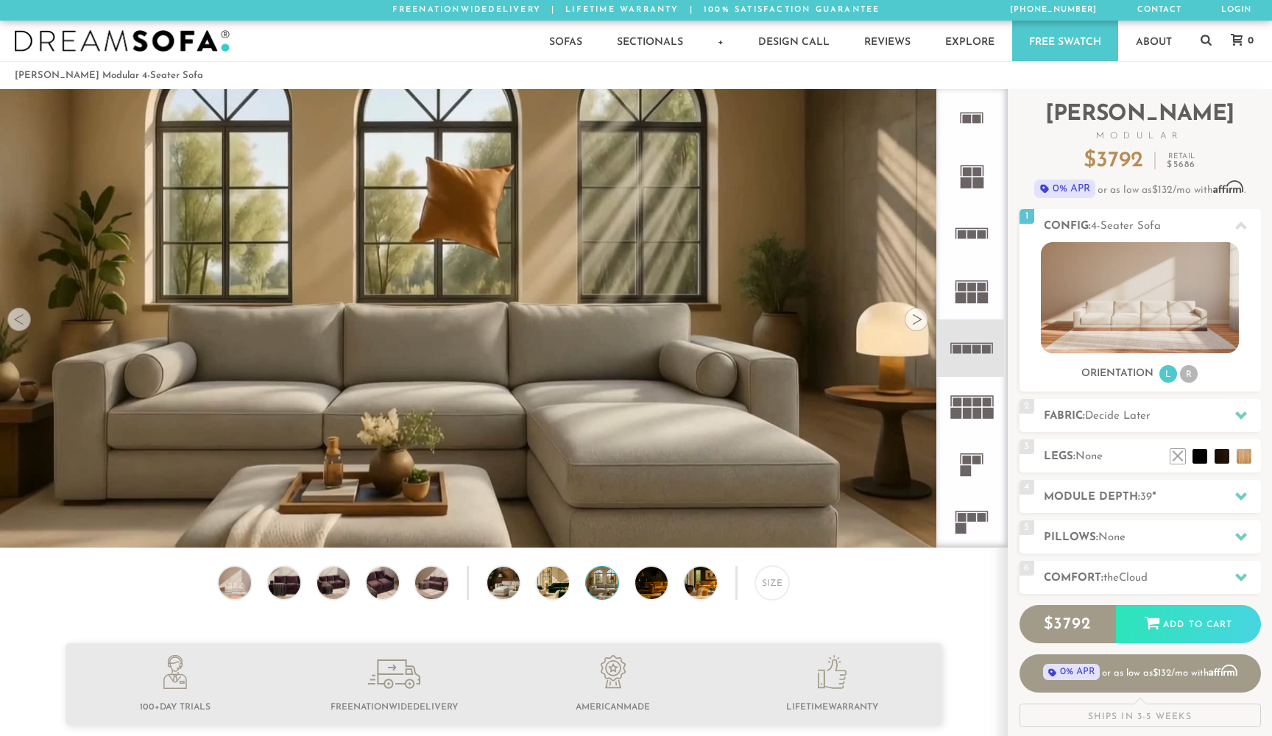
click at [917, 318] on div at bounding box center [917, 320] width 24 height 24
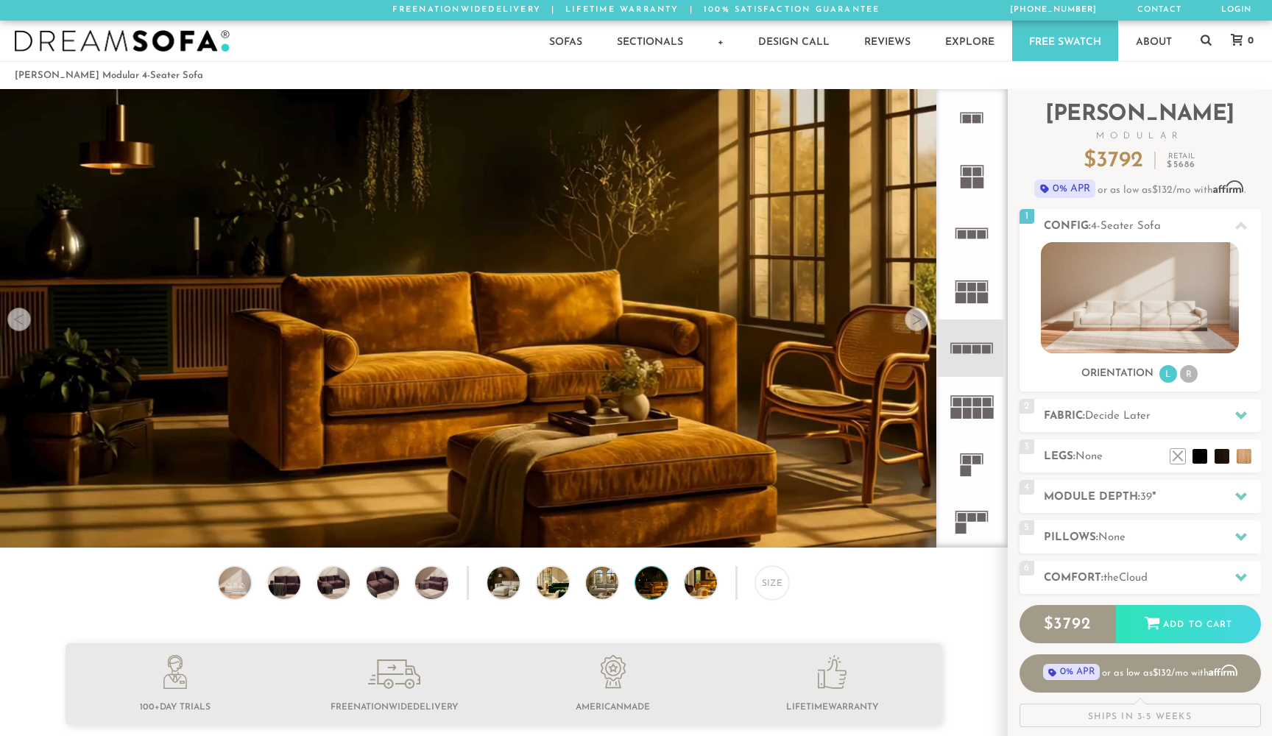
click at [917, 318] on div at bounding box center [917, 320] width 24 height 24
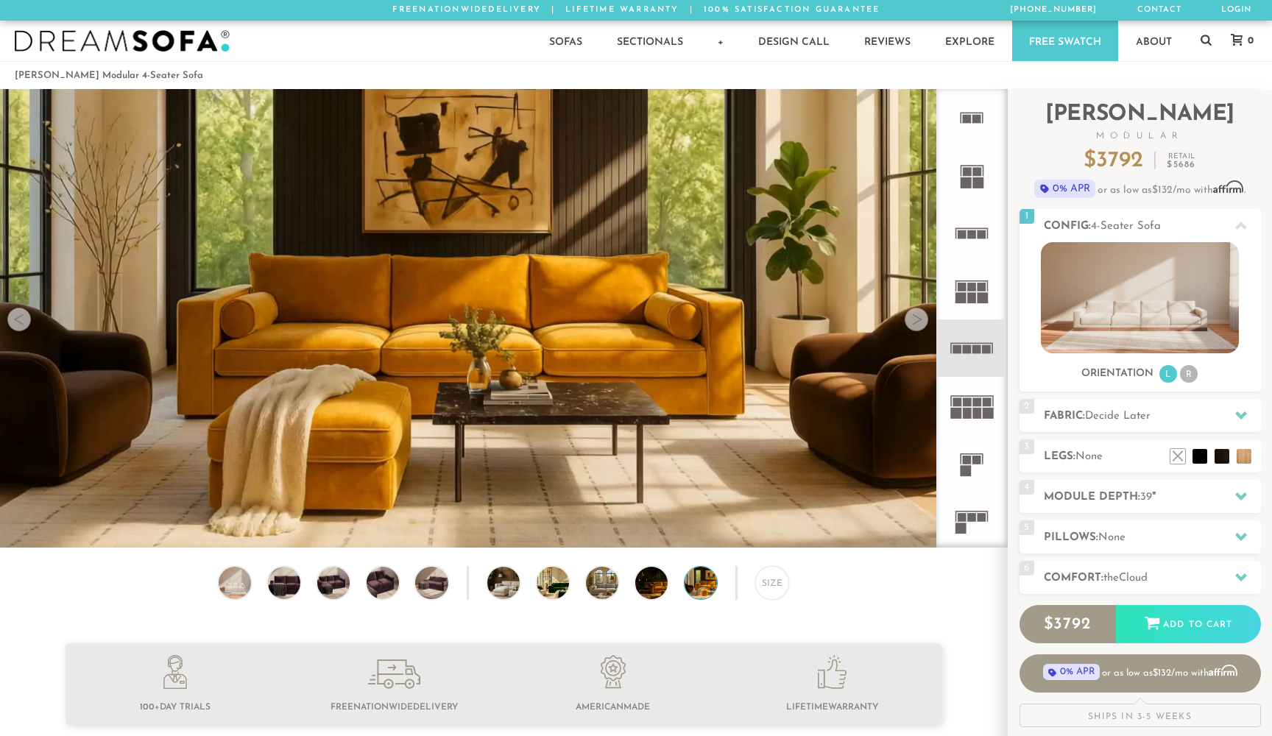
click at [917, 318] on div at bounding box center [917, 320] width 24 height 24
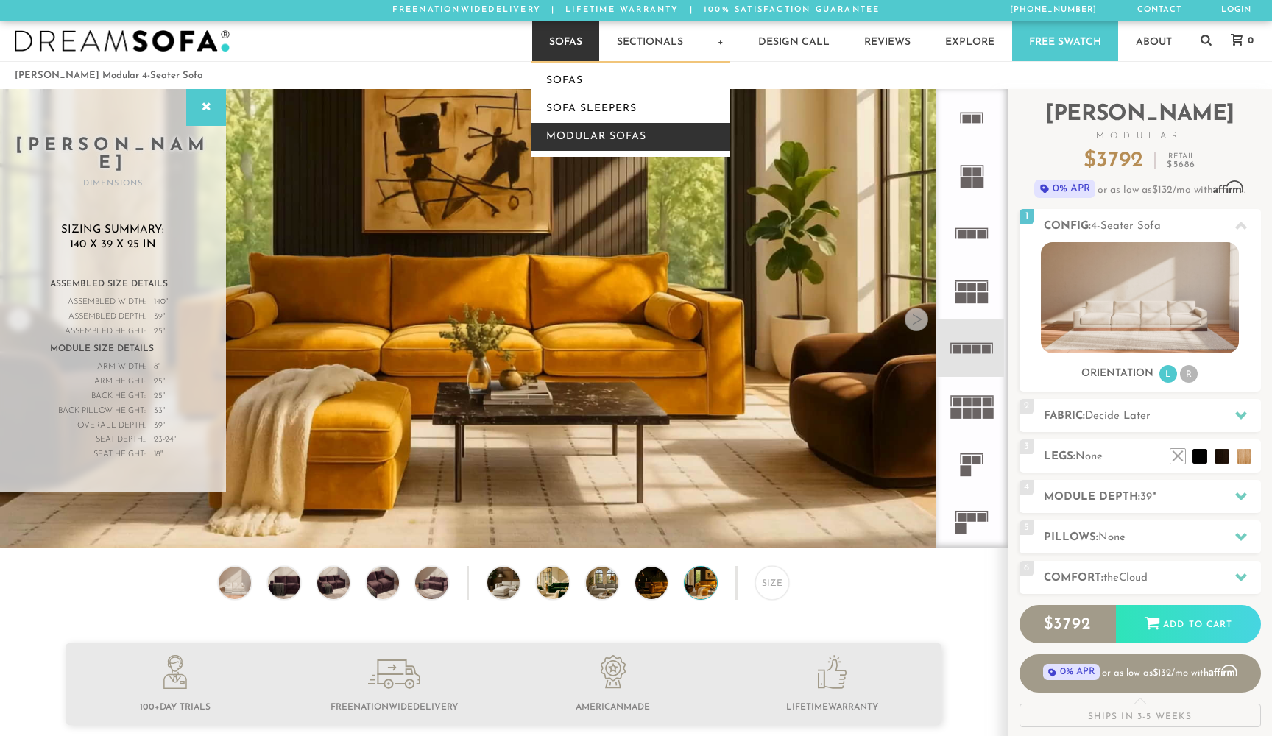
click at [560, 127] on link "Modular Sofas" at bounding box center [630, 137] width 199 height 28
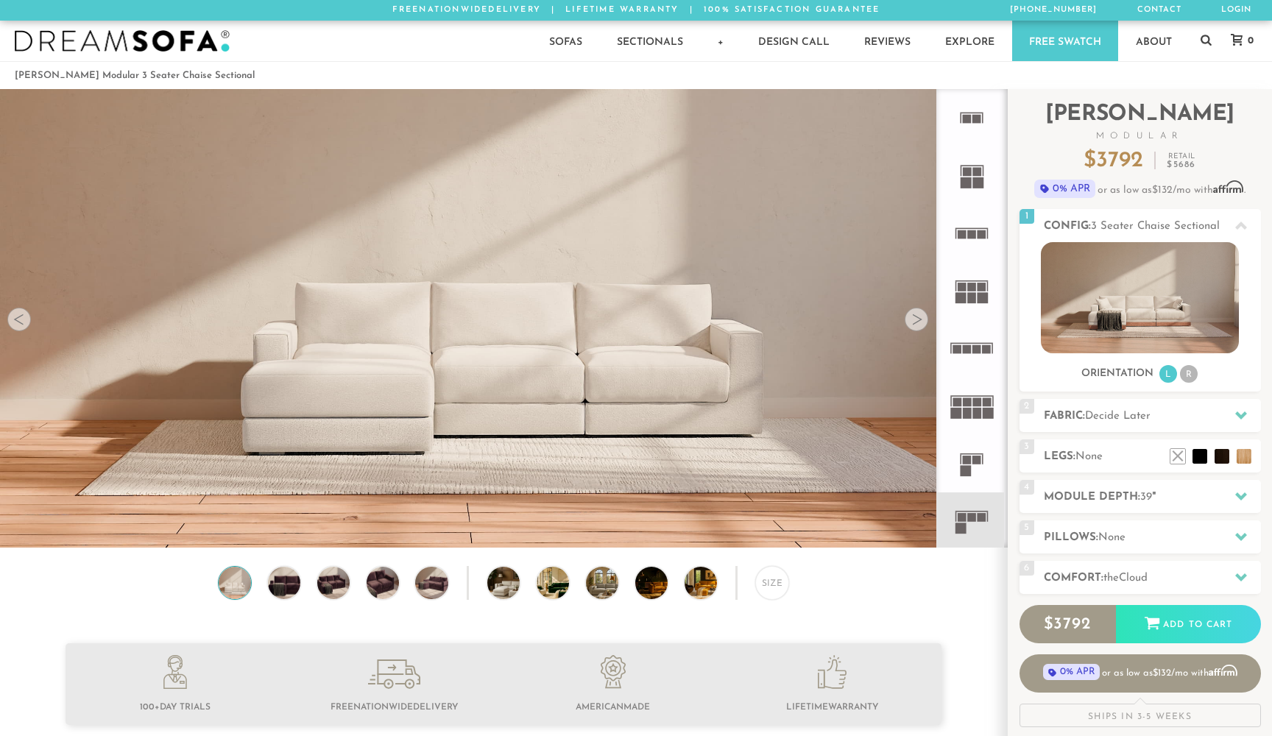
click at [913, 325] on div at bounding box center [917, 320] width 24 height 24
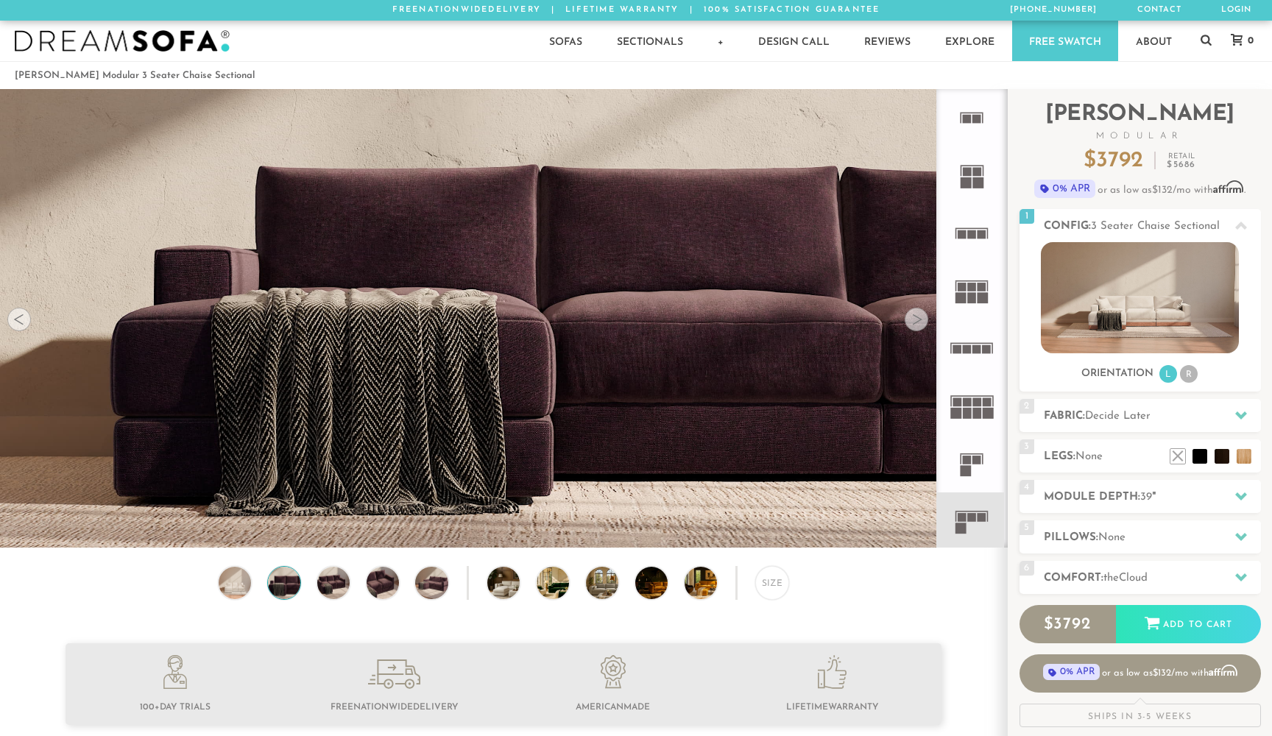
click at [913, 325] on div at bounding box center [917, 320] width 24 height 24
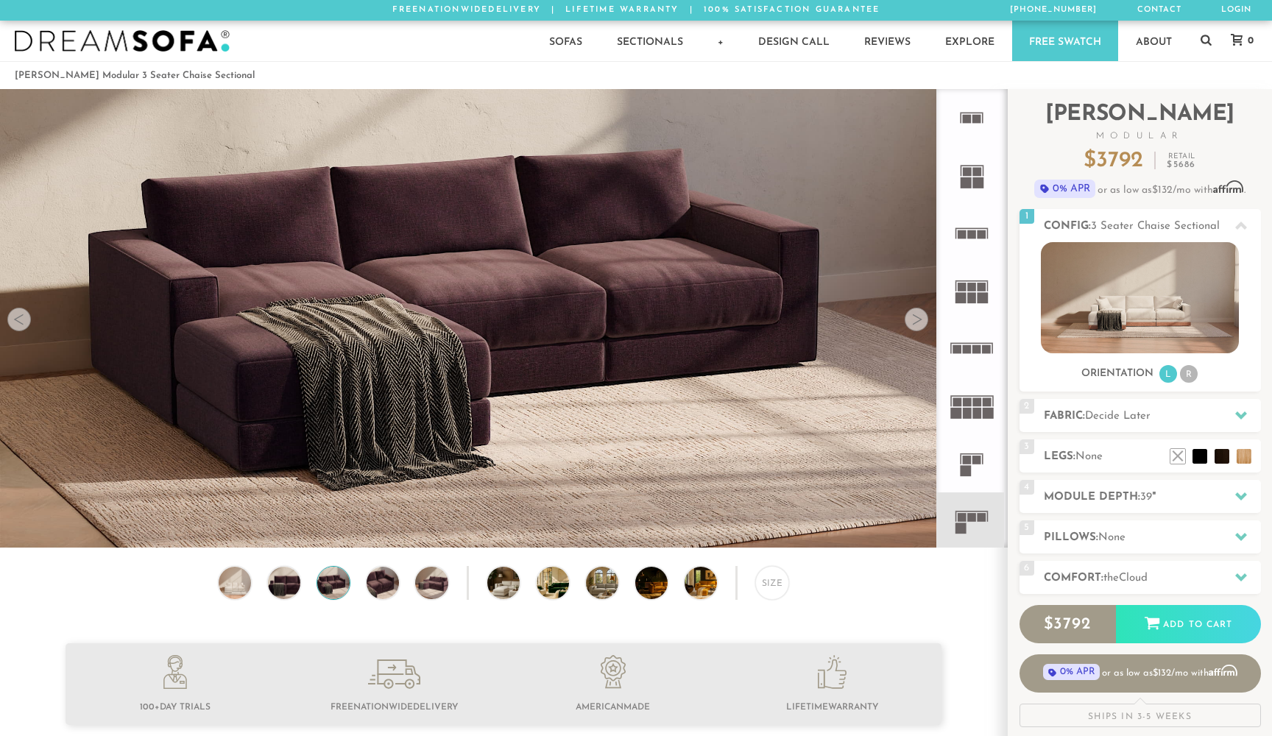
click at [913, 325] on div at bounding box center [917, 320] width 24 height 24
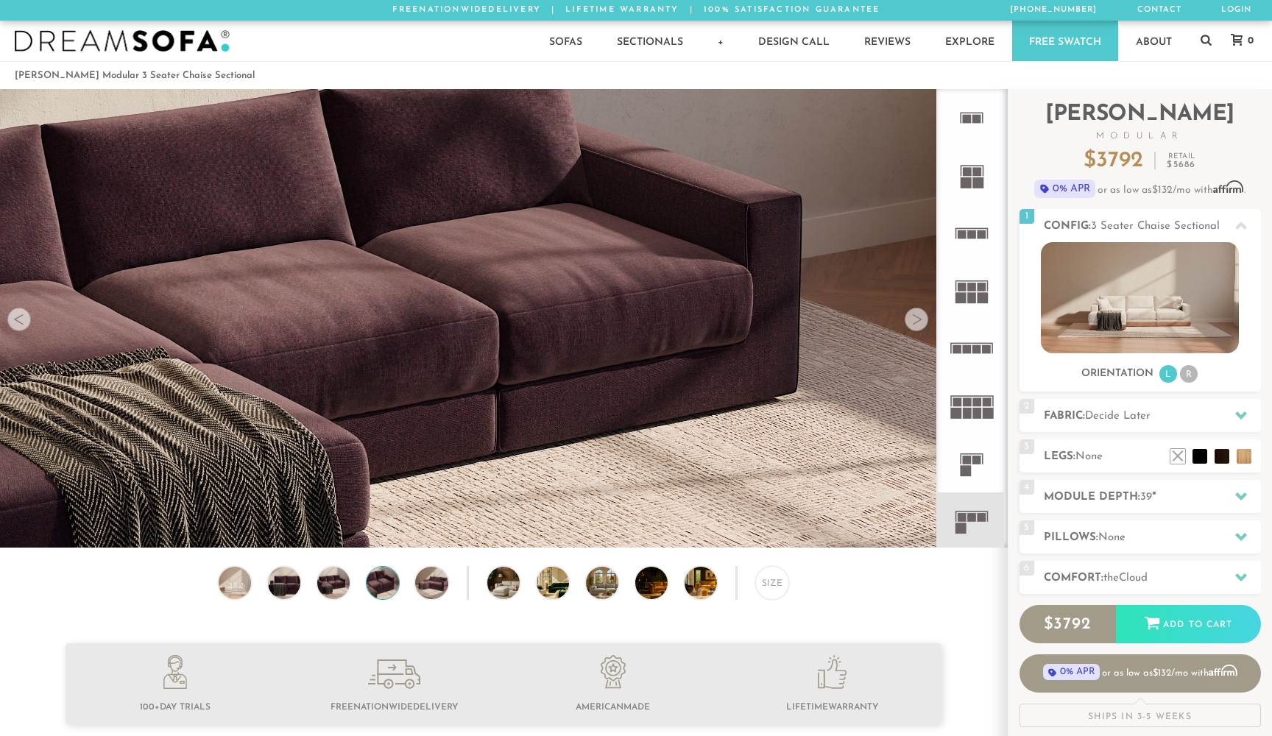
click at [913, 325] on div at bounding box center [917, 320] width 24 height 24
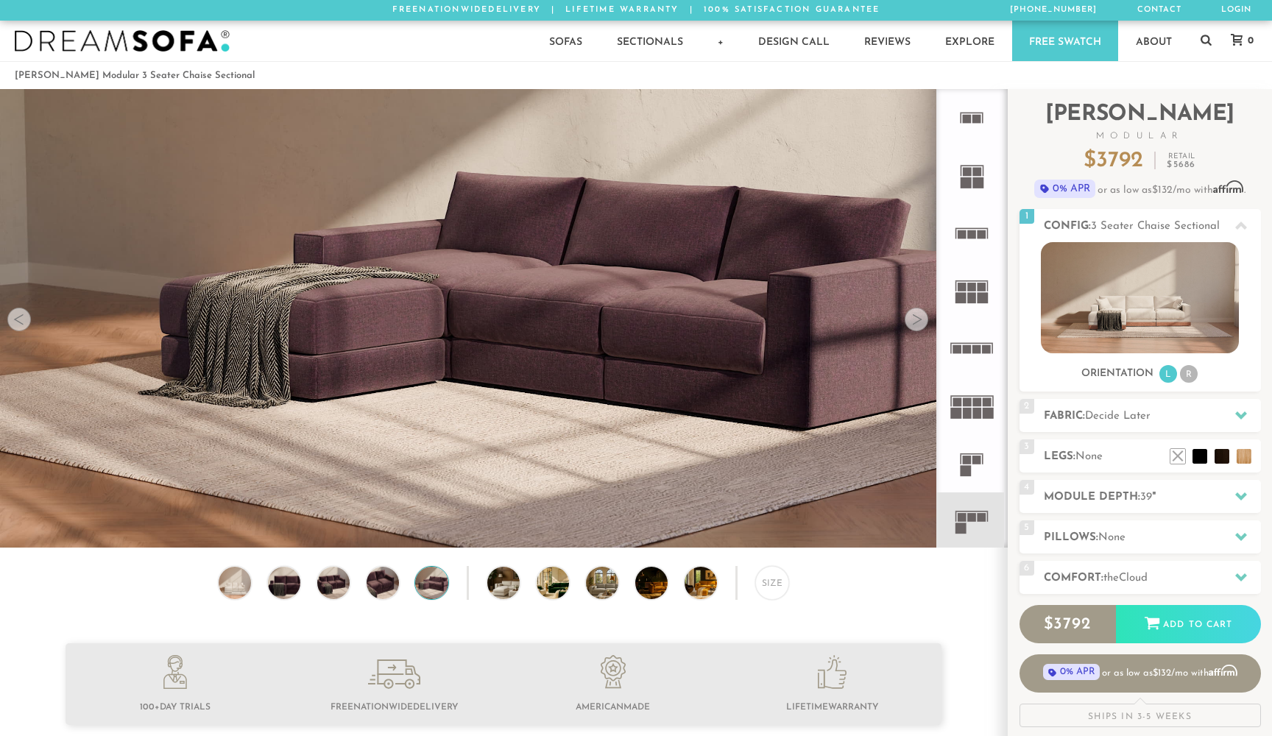
click at [913, 325] on div at bounding box center [917, 320] width 24 height 24
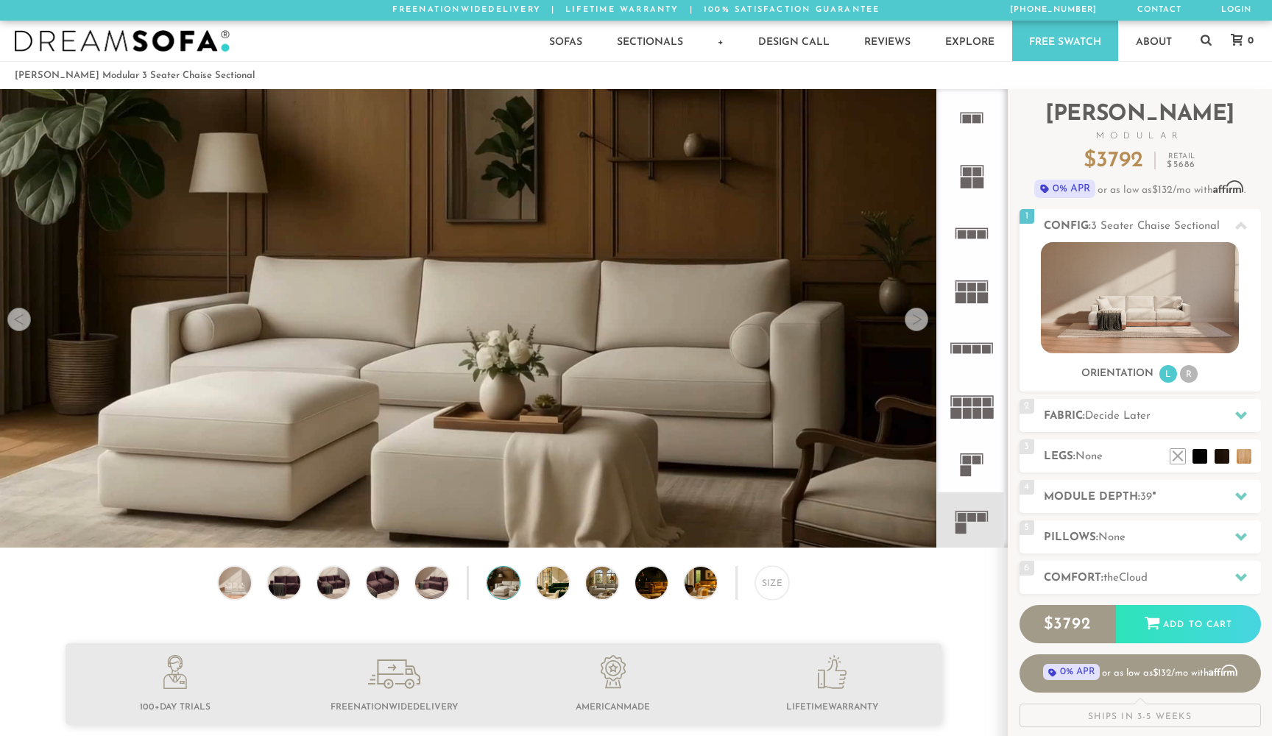
click at [913, 325] on div at bounding box center [917, 320] width 24 height 24
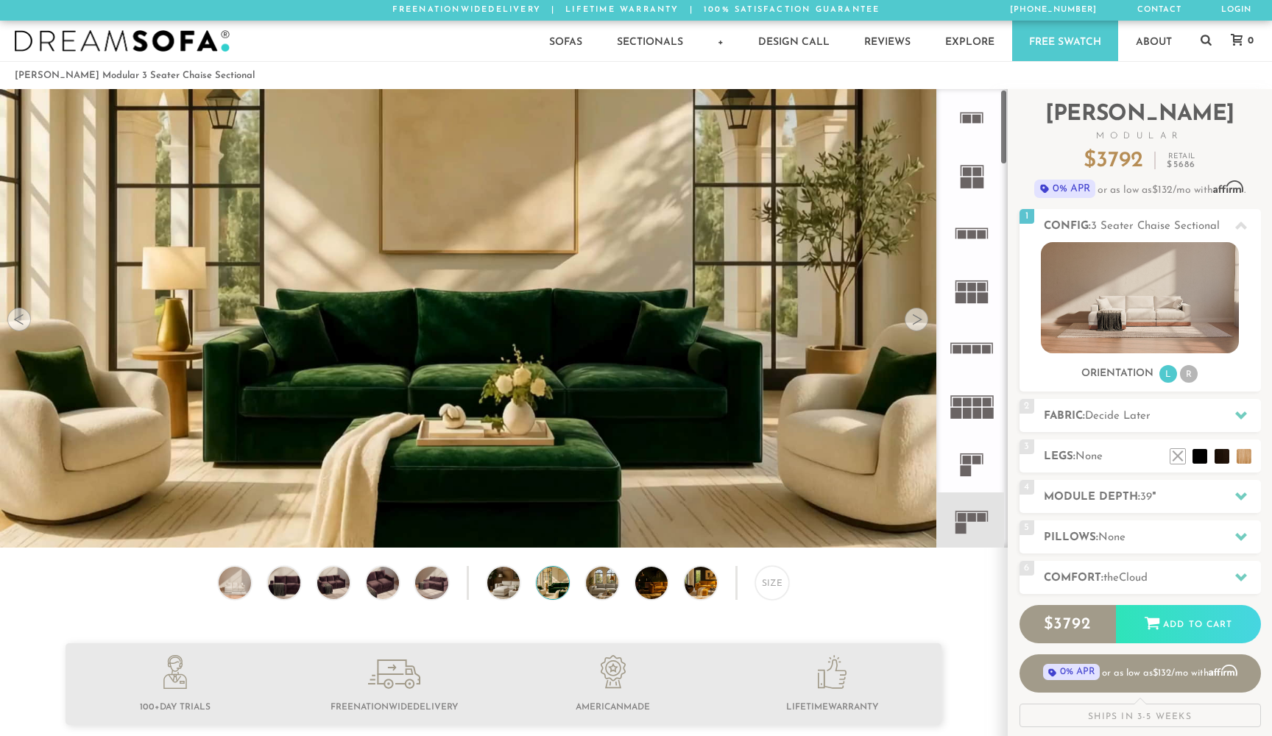
click at [916, 317] on div at bounding box center [917, 320] width 24 height 24
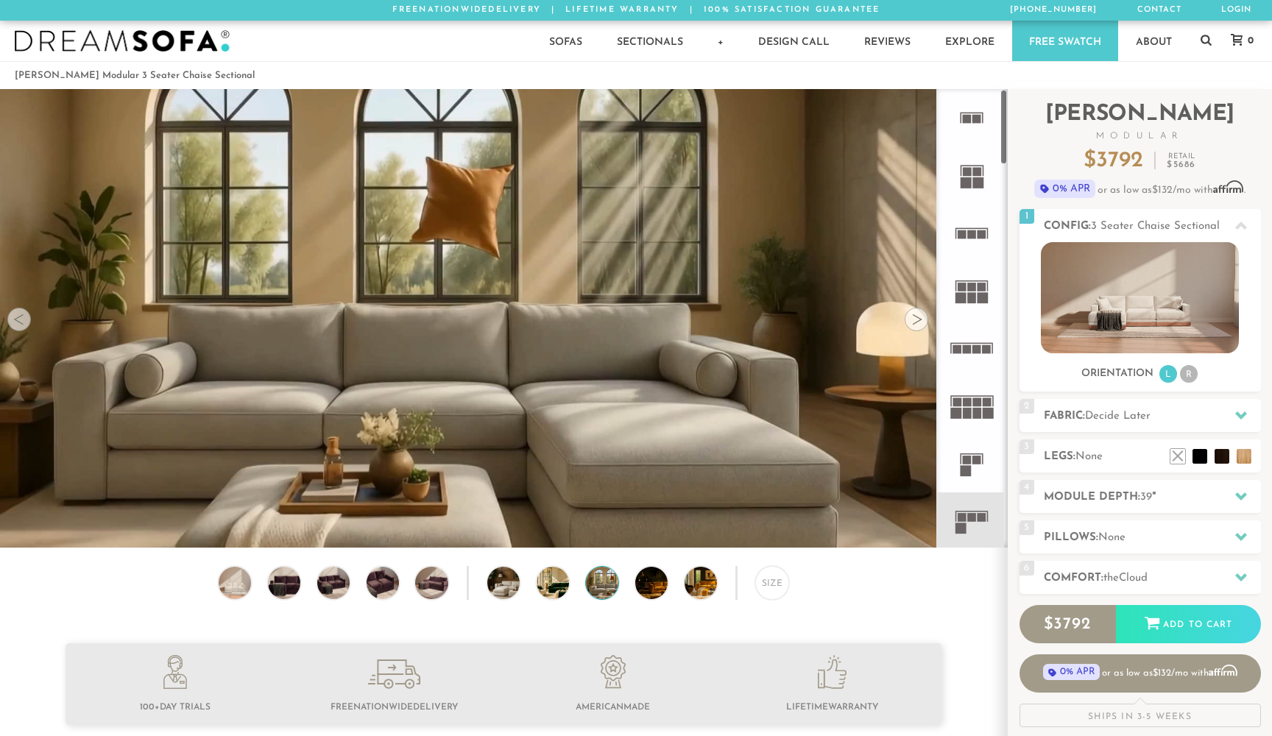
click at [971, 409] on rect at bounding box center [967, 413] width 9 height 11
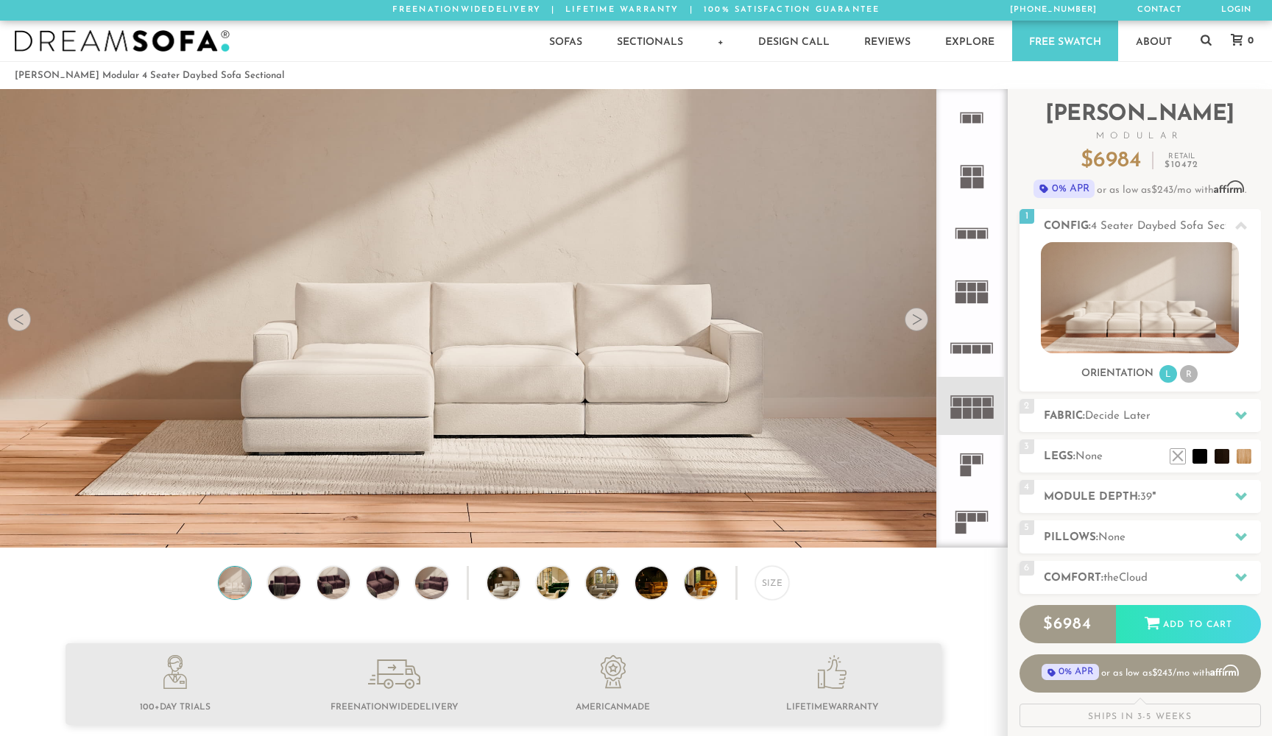
click at [919, 314] on div at bounding box center [917, 320] width 24 height 24
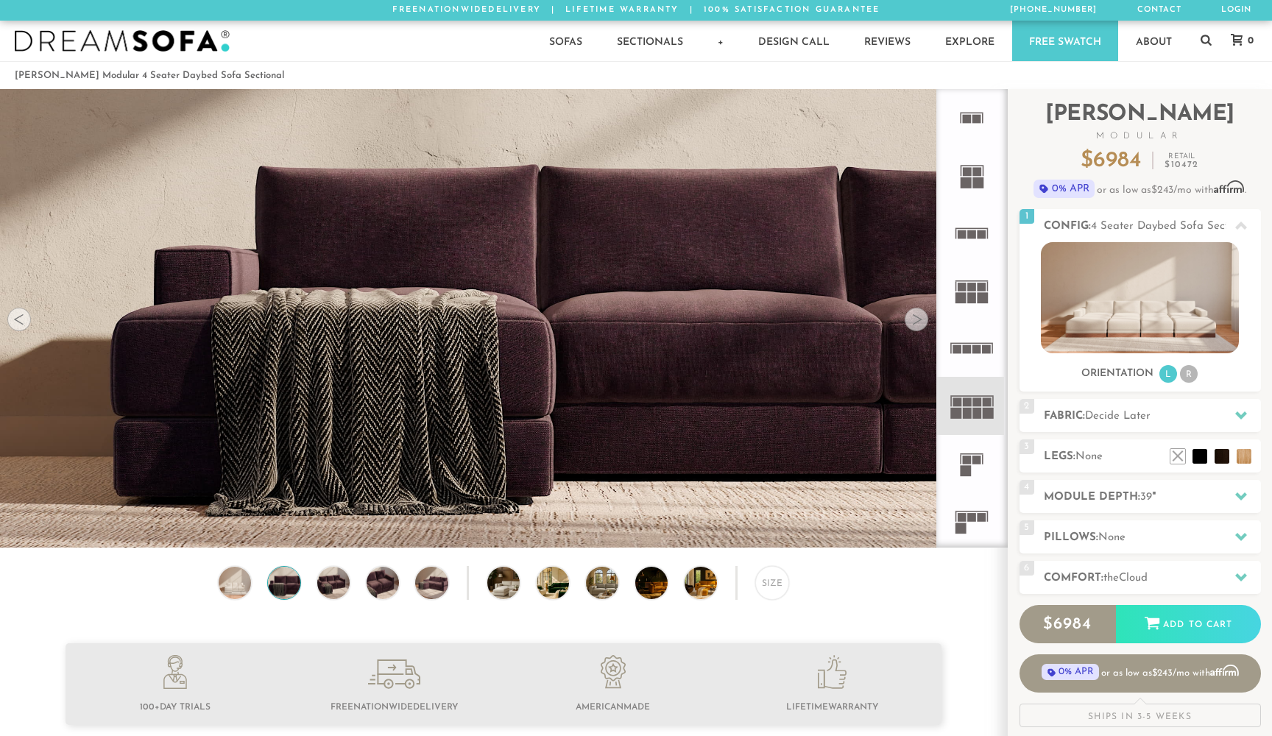
click at [919, 314] on div at bounding box center [917, 320] width 24 height 24
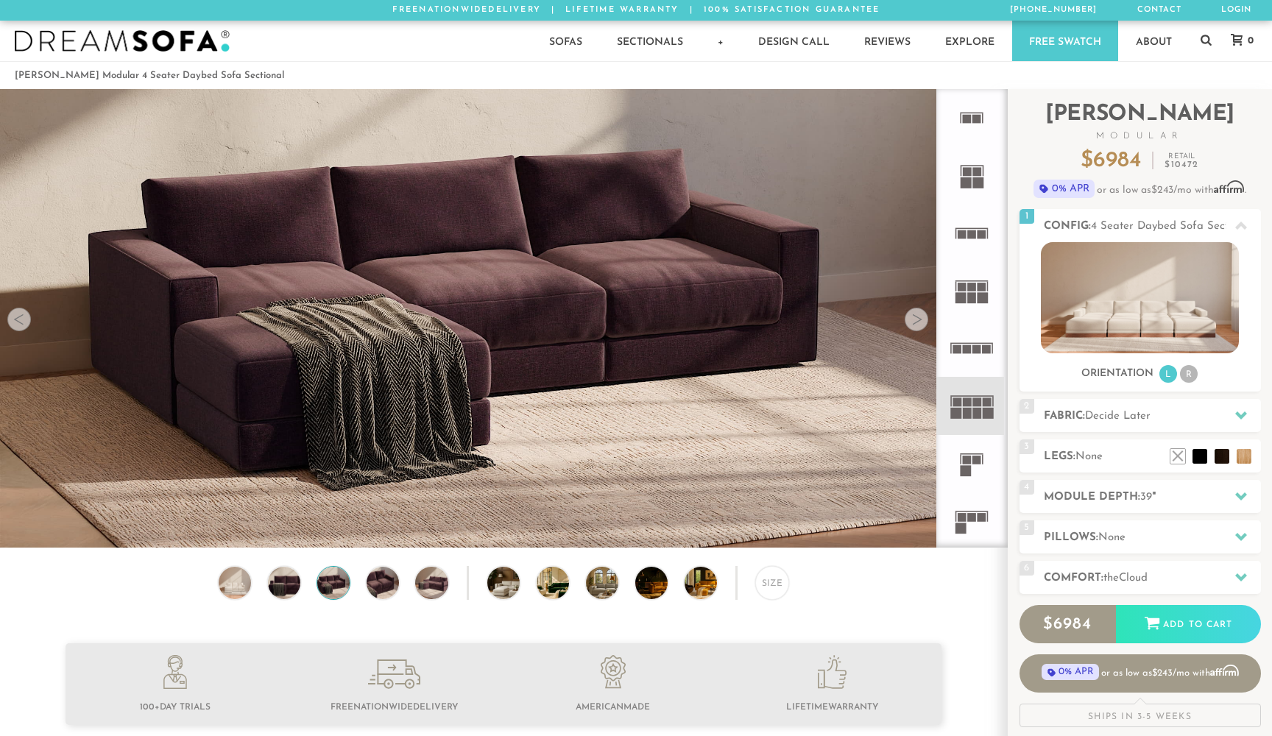
click at [919, 314] on div at bounding box center [917, 320] width 24 height 24
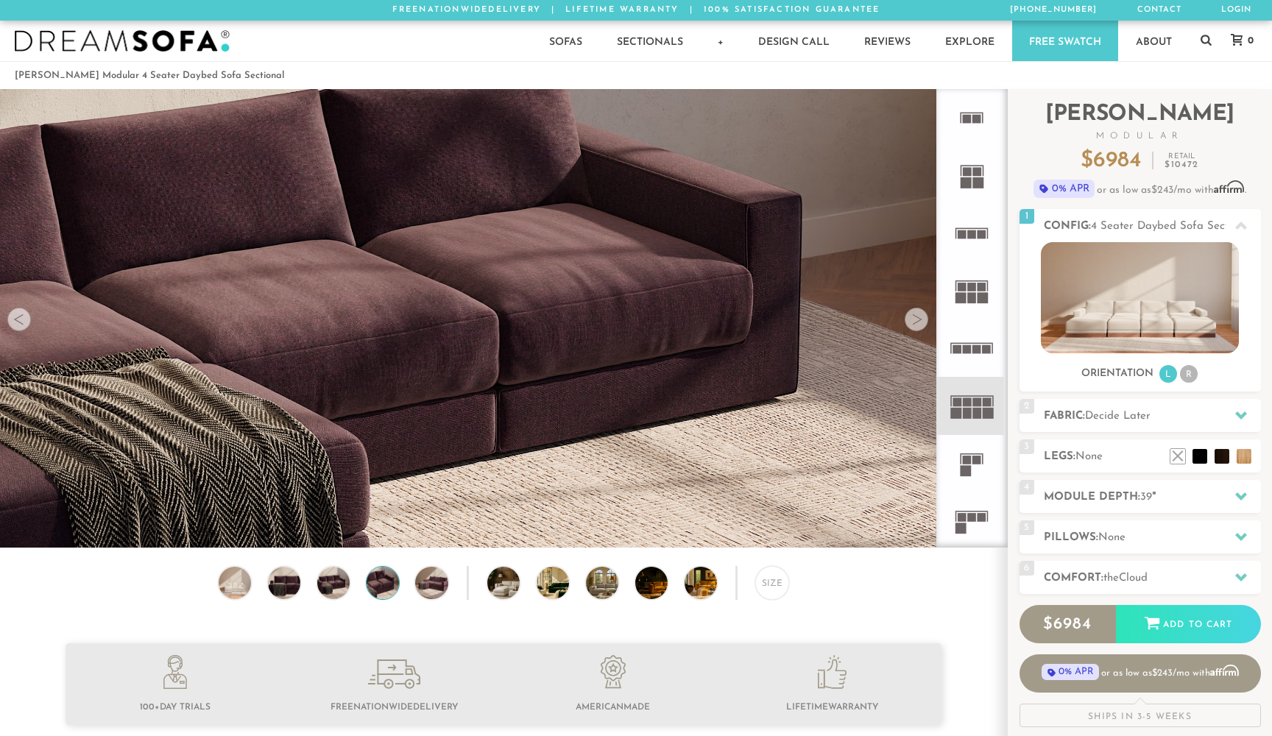
click at [919, 314] on div at bounding box center [917, 320] width 24 height 24
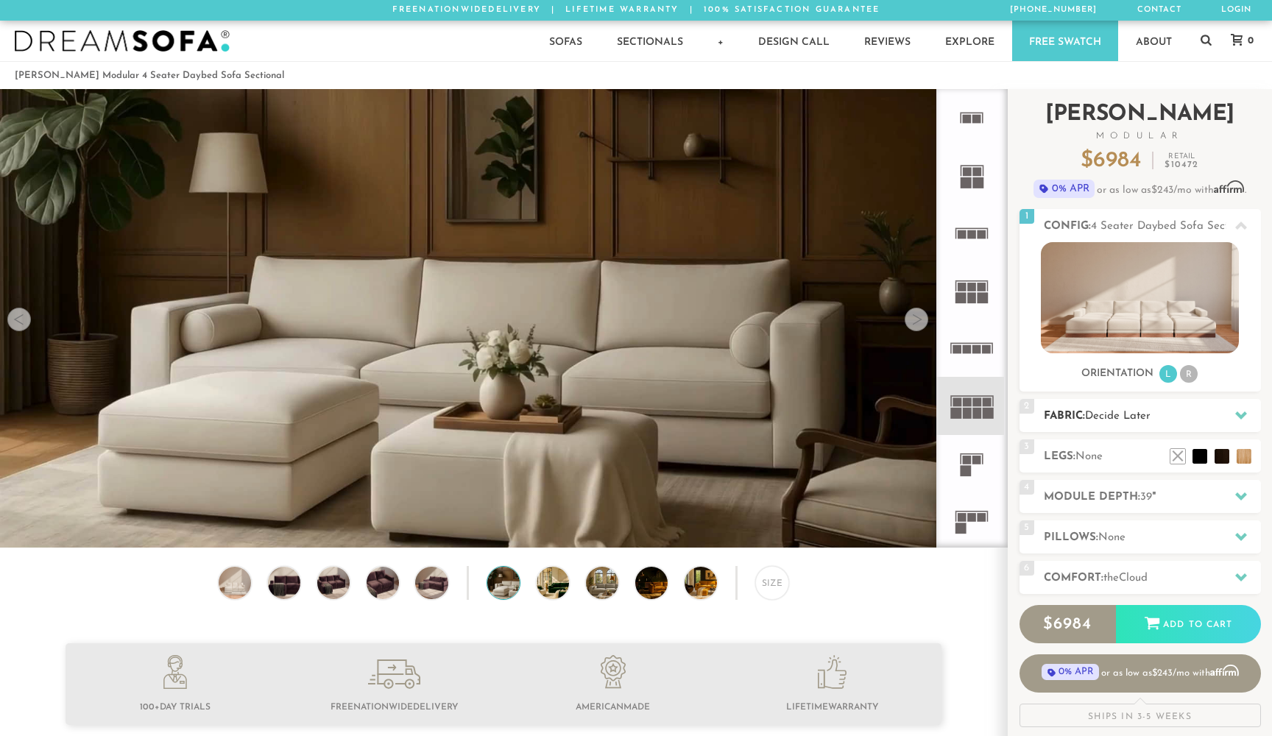
click at [1178, 415] on h2 "Fabric: Decide Later" at bounding box center [1152, 416] width 217 height 17
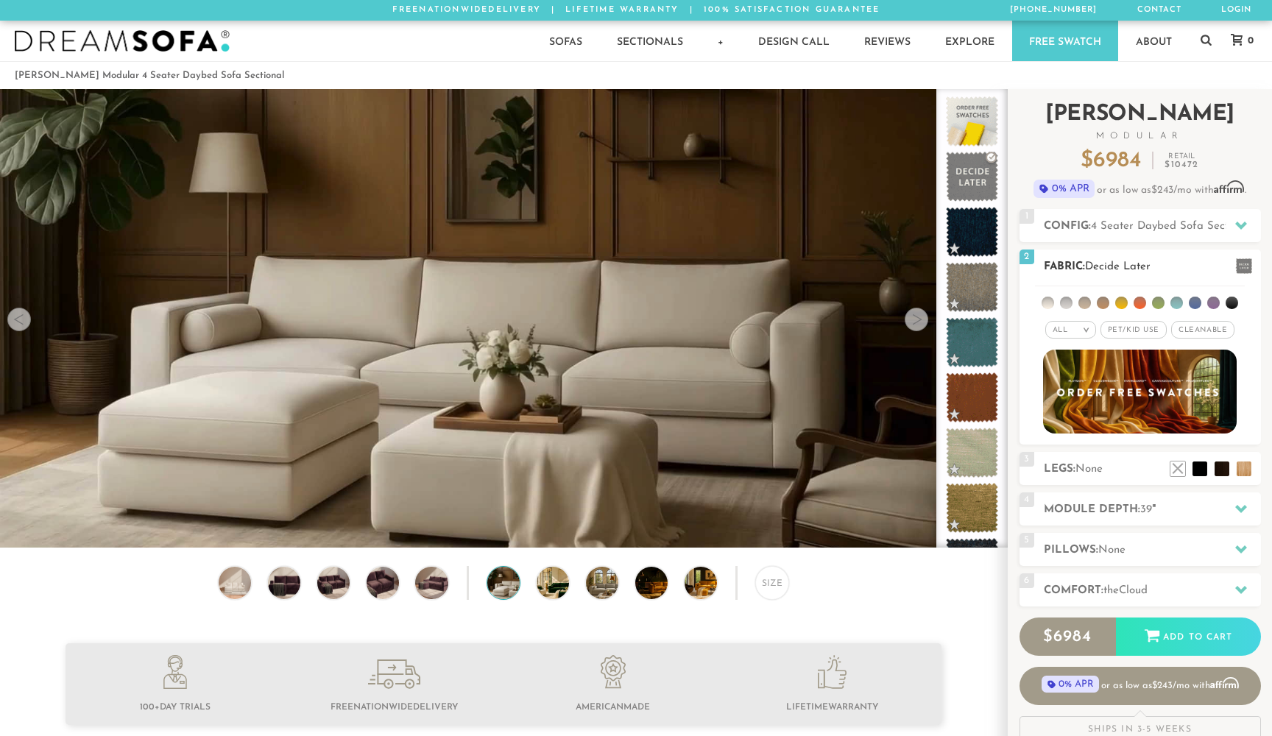
click at [1088, 330] on em ">" at bounding box center [1085, 329] width 11 height 7
click at [1035, 339] on div "All > All Tier Family Popular Durable Luxury Pet/Kid Use x Cleanable x Popular …" at bounding box center [1139, 329] width 241 height 21
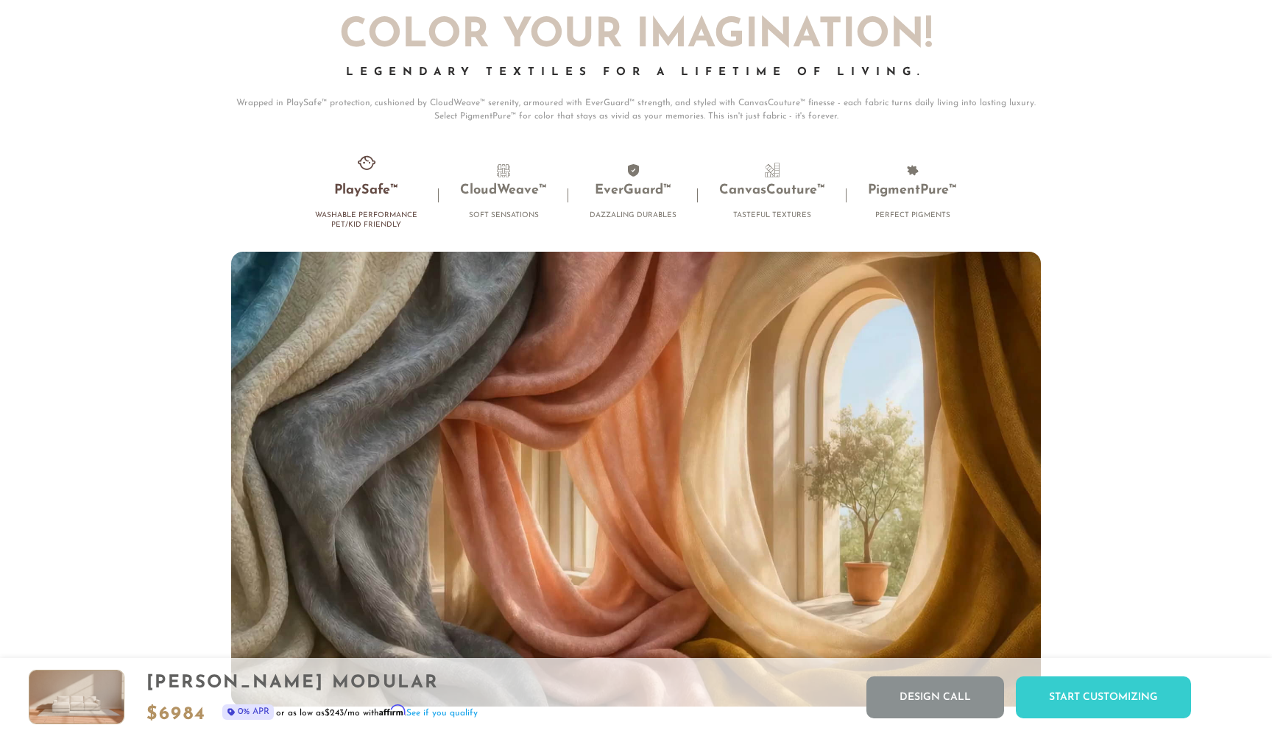
scroll to position [9708, 0]
click at [628, 177] on span at bounding box center [633, 170] width 15 height 15
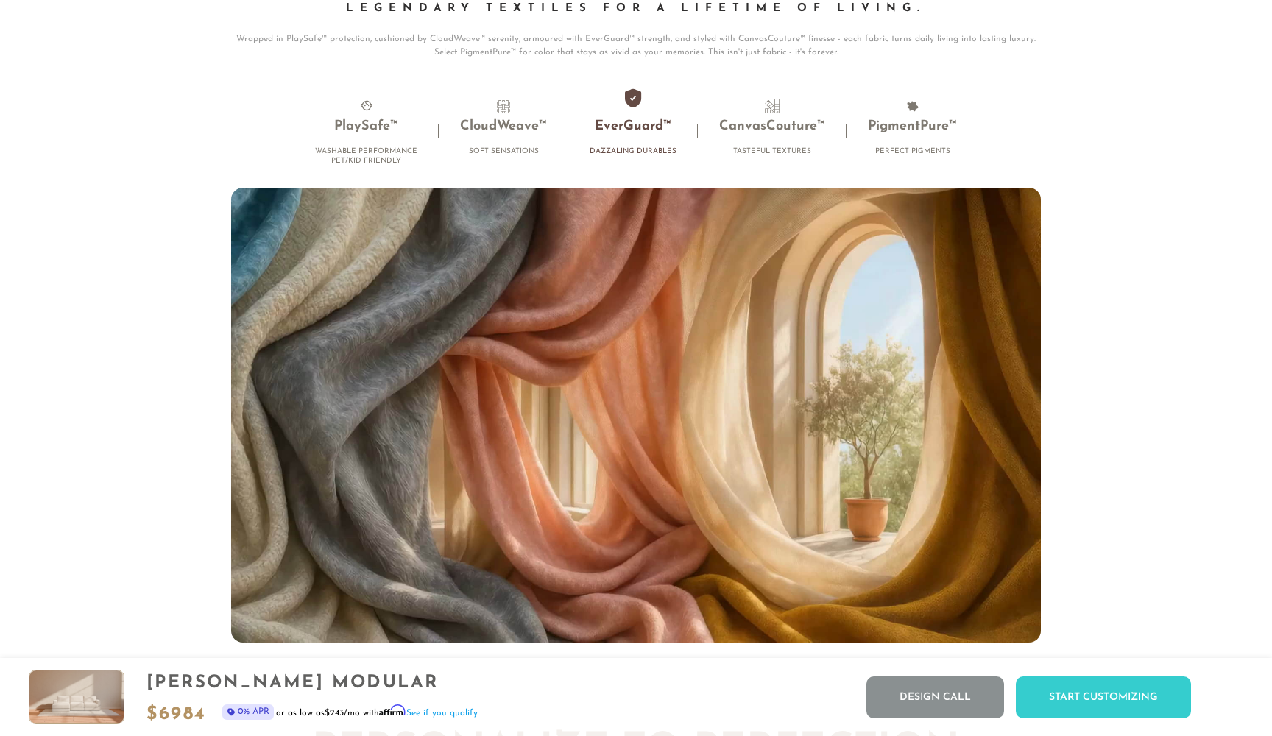
scroll to position [9768, 0]
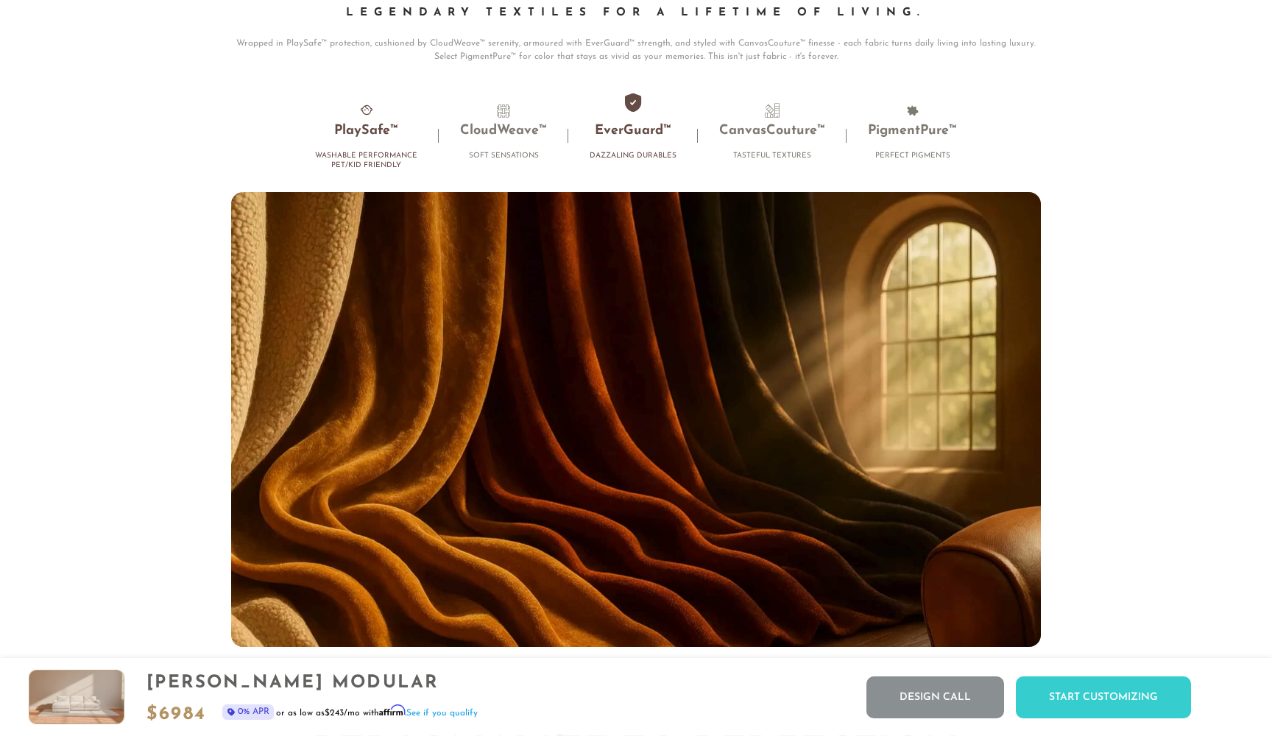
click at [380, 124] on h3 "PlaySafe™" at bounding box center [366, 131] width 102 height 17
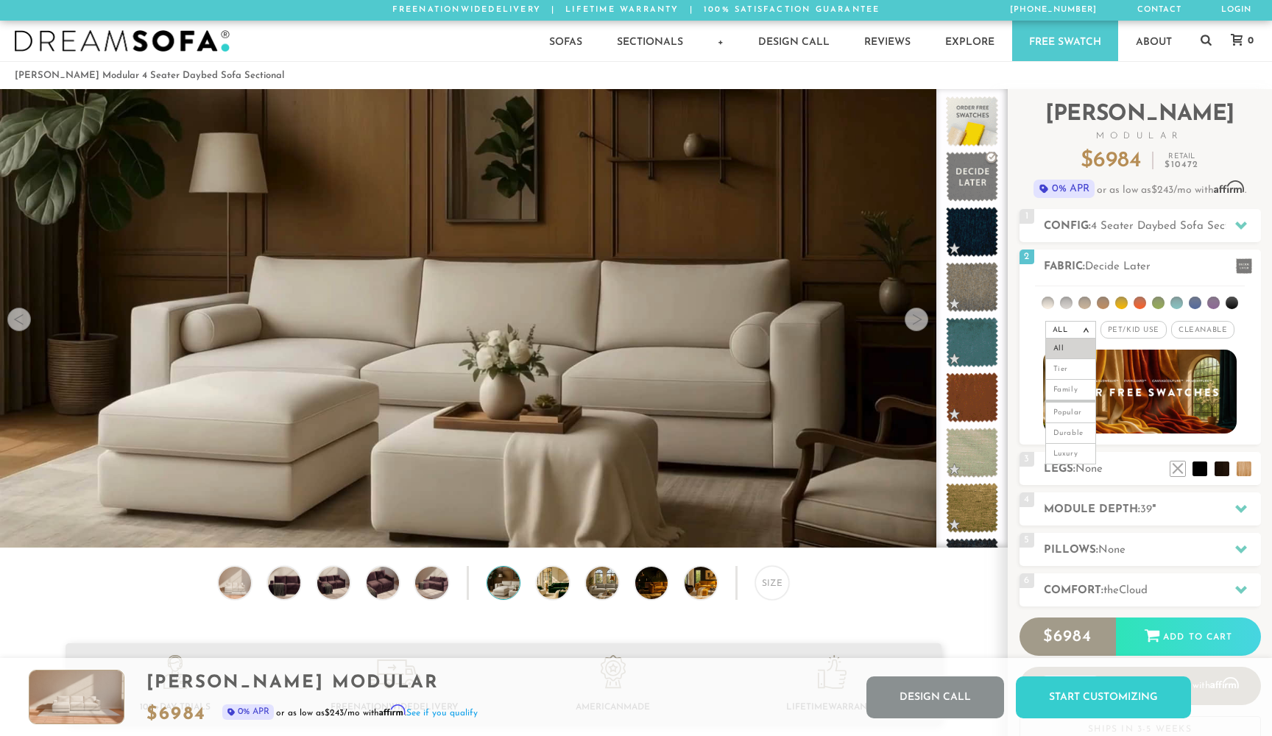
scroll to position [0, 0]
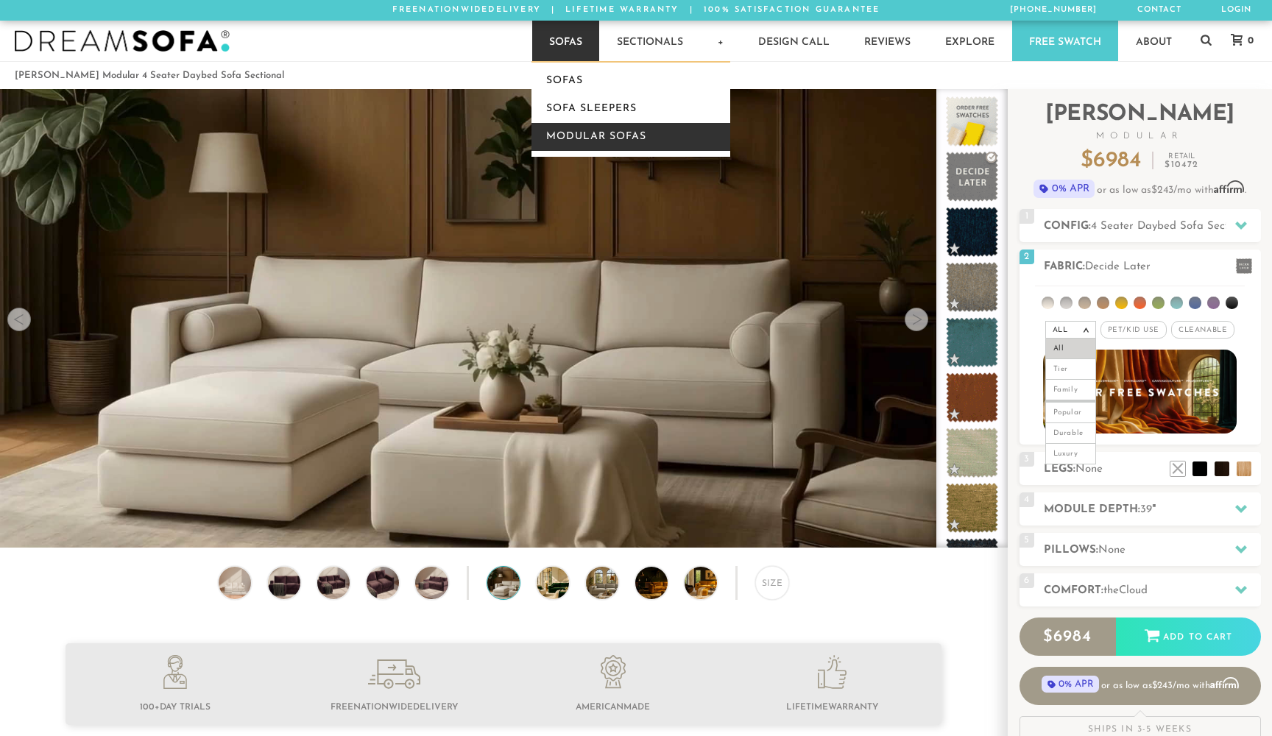
click at [573, 130] on link "Modular Sofas" at bounding box center [630, 137] width 199 height 28
